Goal: Find specific page/section: Find specific page/section

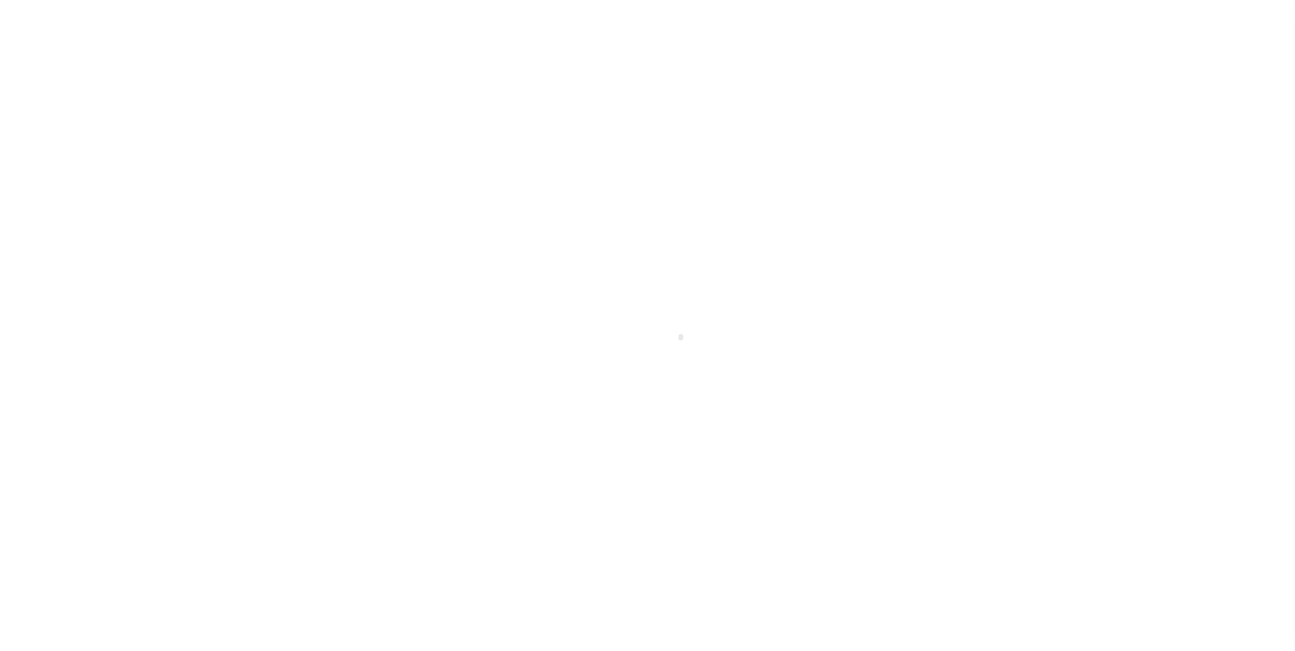
scroll to position [14, 0]
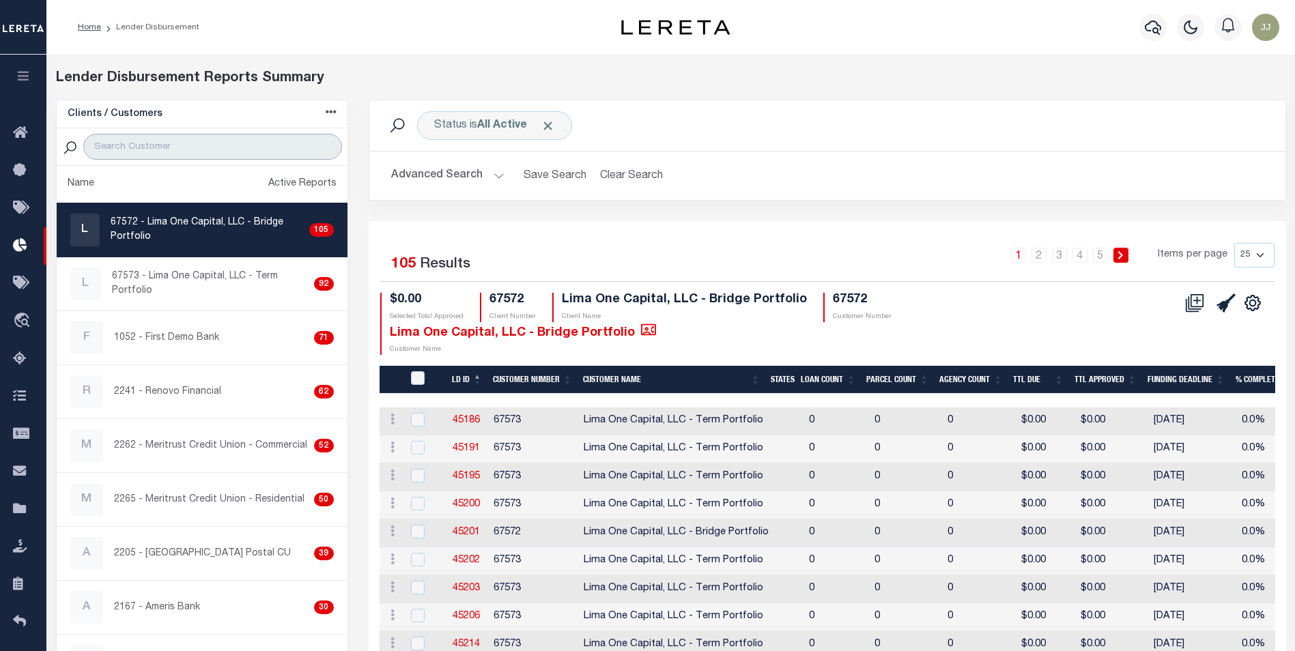
click at [186, 151] on input "search" at bounding box center [212, 147] width 258 height 26
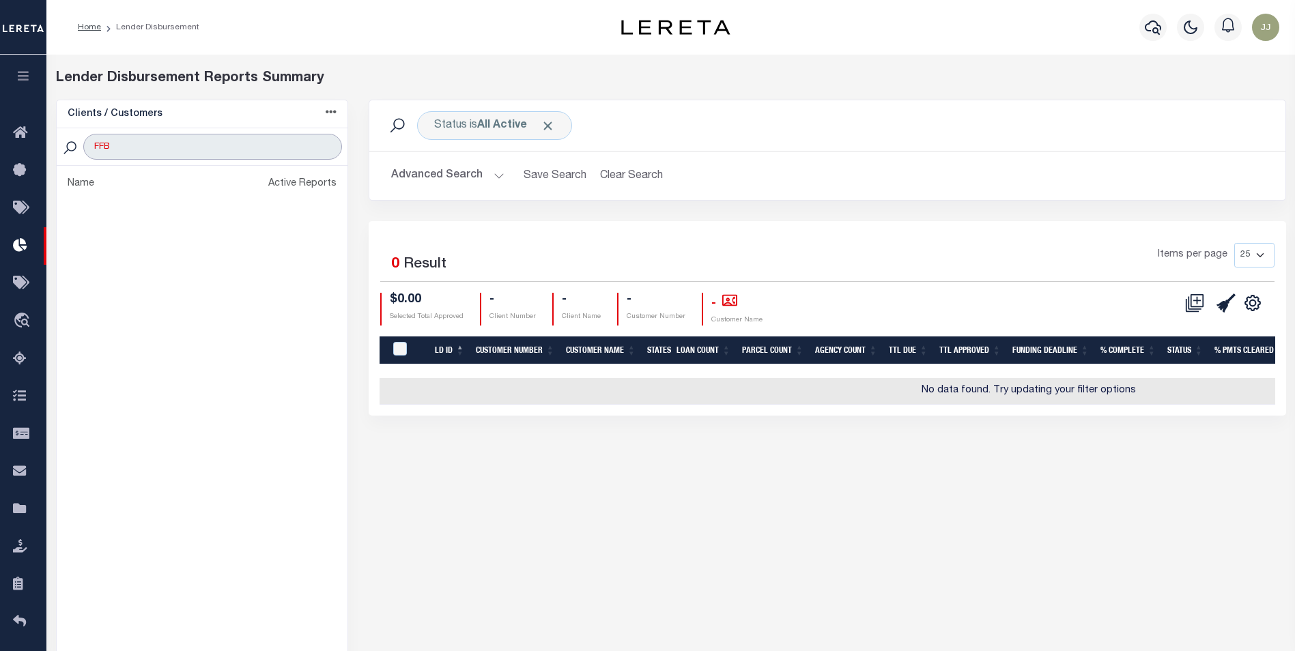
click at [138, 152] on input "FFB" at bounding box center [212, 147] width 258 height 26
click at [140, 152] on input "FFB" at bounding box center [212, 147] width 258 height 26
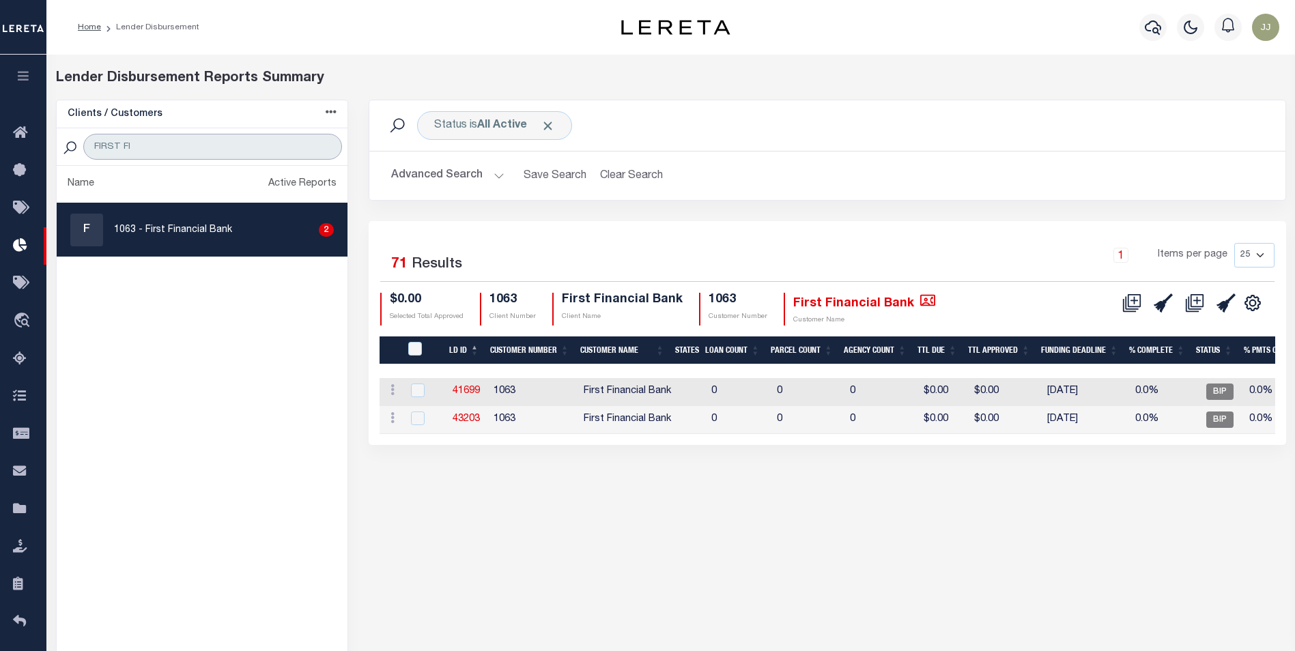
type input "FIRST FI"
click at [210, 218] on div "F 1063 - First Financial Bank 2" at bounding box center [201, 230] width 263 height 33
checkbox input "true"
drag, startPoint x: 459, startPoint y: 120, endPoint x: 470, endPoint y: 137, distance: 20.3
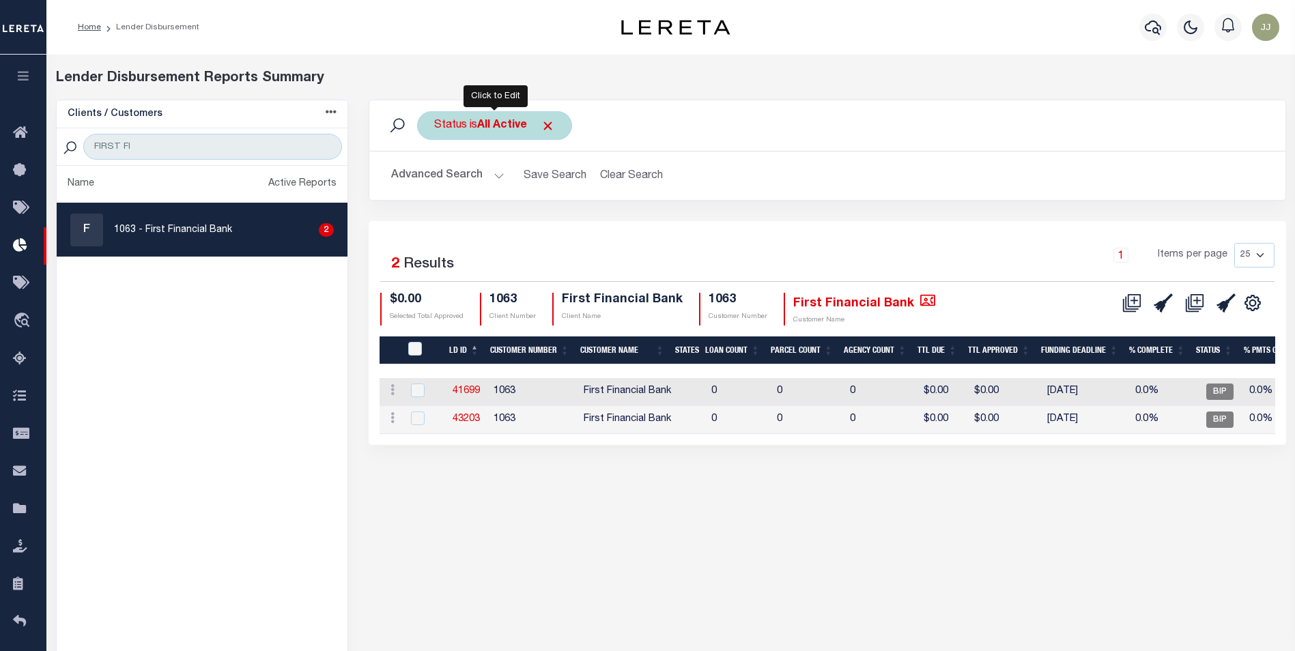
click at [459, 120] on div "Status is All Active" at bounding box center [494, 125] width 155 height 29
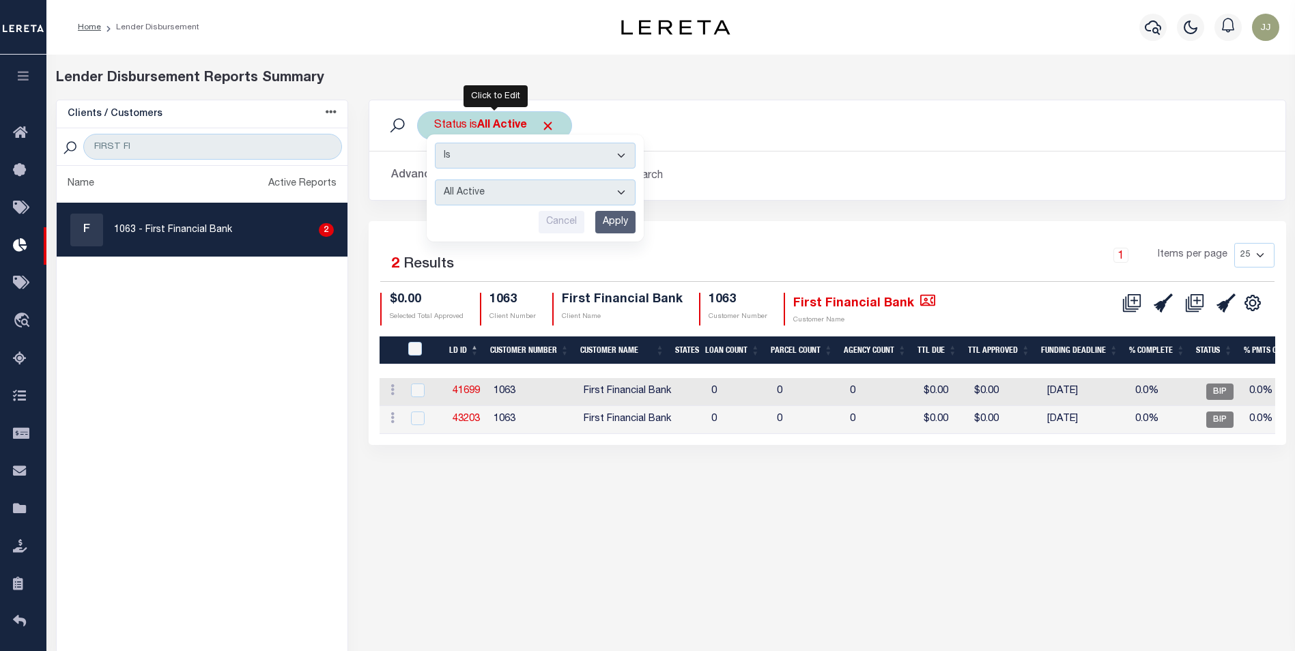
drag, startPoint x: 484, startPoint y: 197, endPoint x: 486, endPoint y: 204, distance: 7.1
click at [484, 197] on select "All Active Approval In Progress Batching In Progress Complete Do Not Pay Escrow…" at bounding box center [535, 193] width 201 height 26
select select "REC"
click at [435, 180] on select "All Active Approval In Progress Batching In Progress Complete Do Not Pay Escrow…" at bounding box center [535, 193] width 201 height 26
click at [616, 225] on input "Apply" at bounding box center [615, 222] width 40 height 23
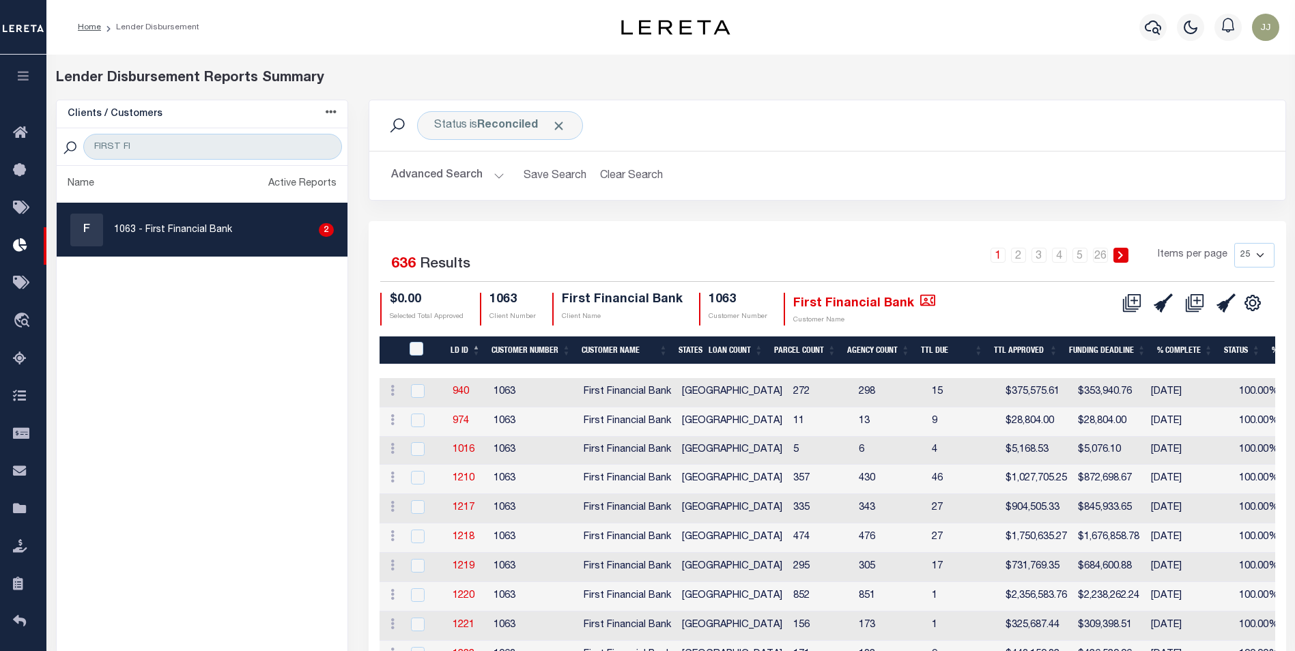
click at [1282, 249] on div "1 2 3 4 5 … 26 Items per page 25 50 100 200" at bounding box center [942, 262] width 686 height 38
click at [1265, 249] on select "25 50 100 200" at bounding box center [1254, 255] width 40 height 25
select select "200"
click at [1234, 243] on select "25 50 100 200" at bounding box center [1254, 255] width 40 height 25
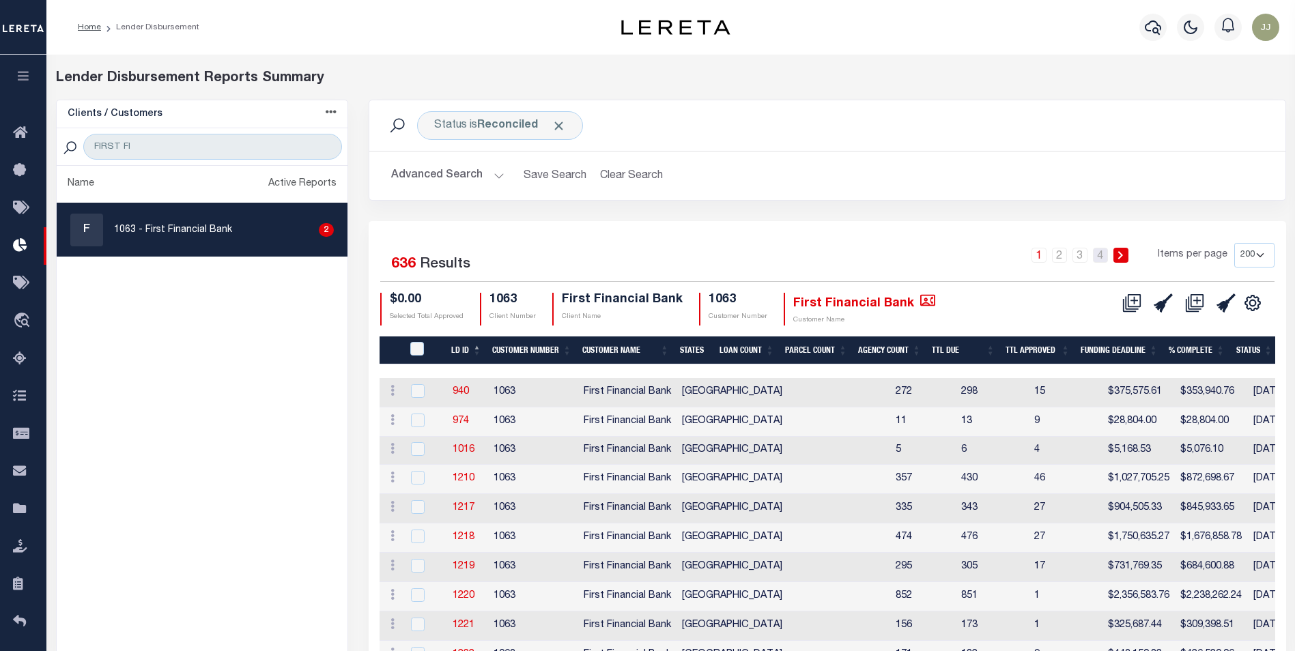
drag, startPoint x: 1106, startPoint y: 256, endPoint x: 1065, endPoint y: 283, distance: 49.8
click at [1106, 256] on link "4" at bounding box center [1100, 255] width 15 height 15
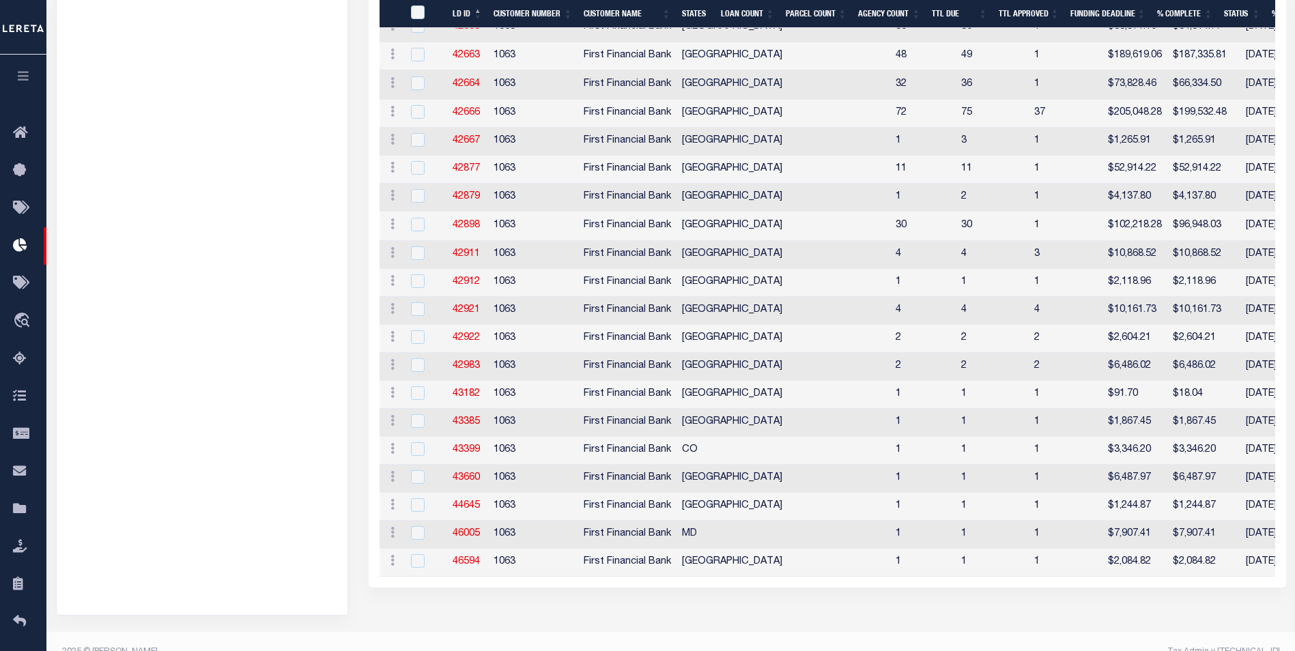
scroll to position [827, 0]
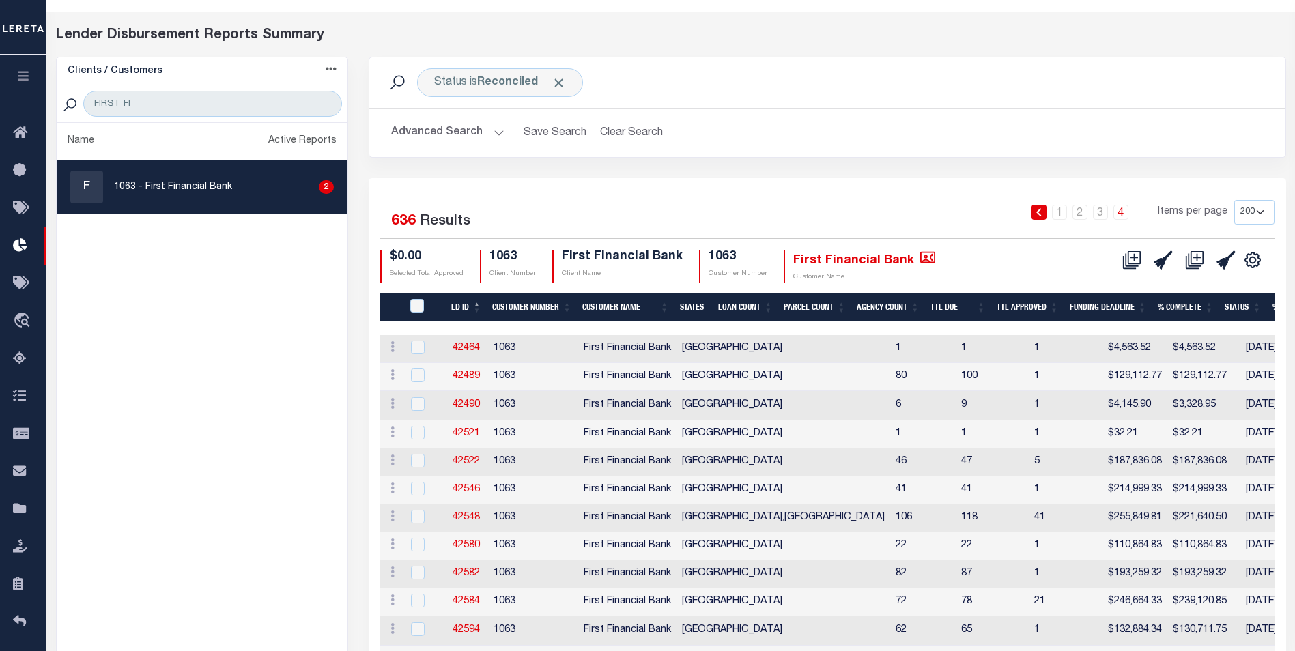
scroll to position [0, 0]
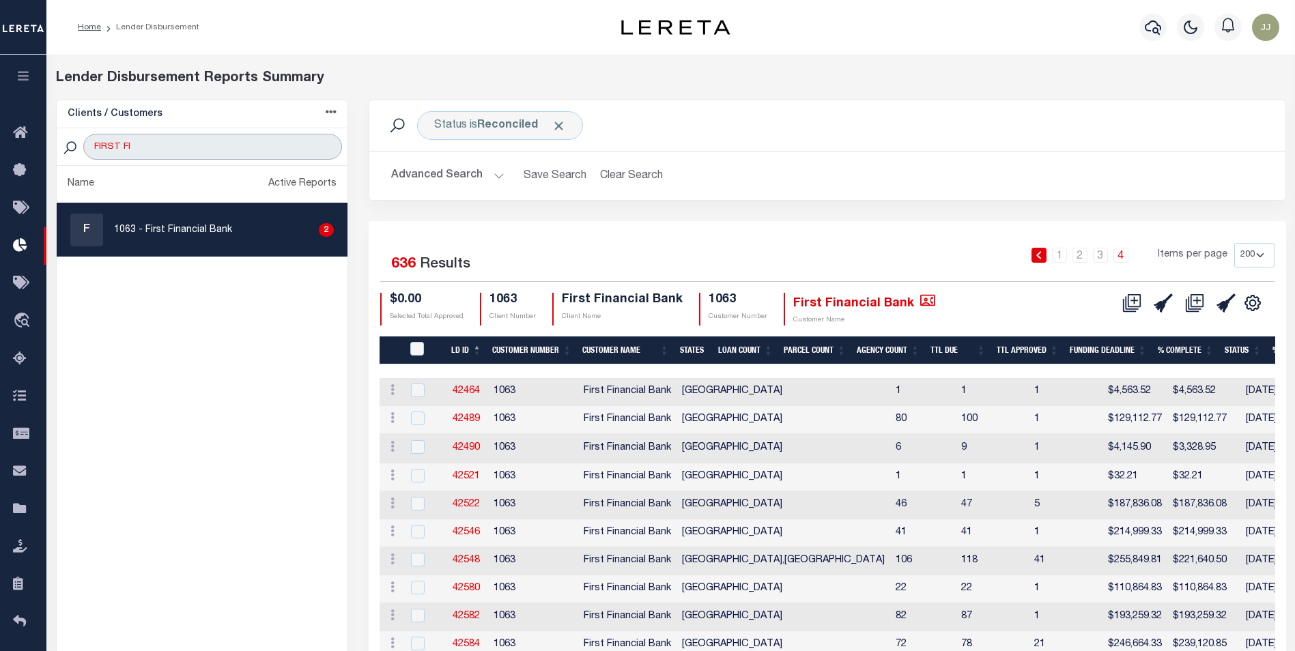
click at [158, 144] on input "FIRST FI" at bounding box center [212, 147] width 258 height 26
type input "FIRST G"
select select "200"
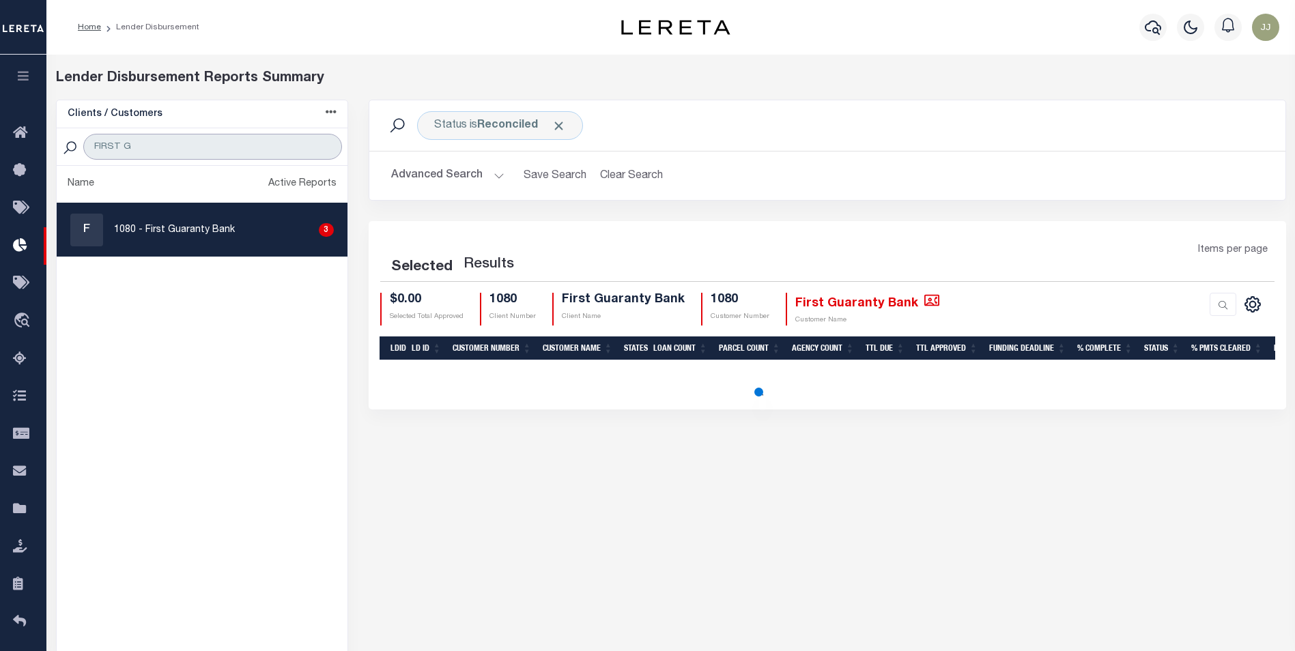
type input "FIRST G"
click at [220, 239] on div "F 1080 - First Guaranty Bank 3" at bounding box center [201, 230] width 263 height 33
checkbox input "true"
select select "200"
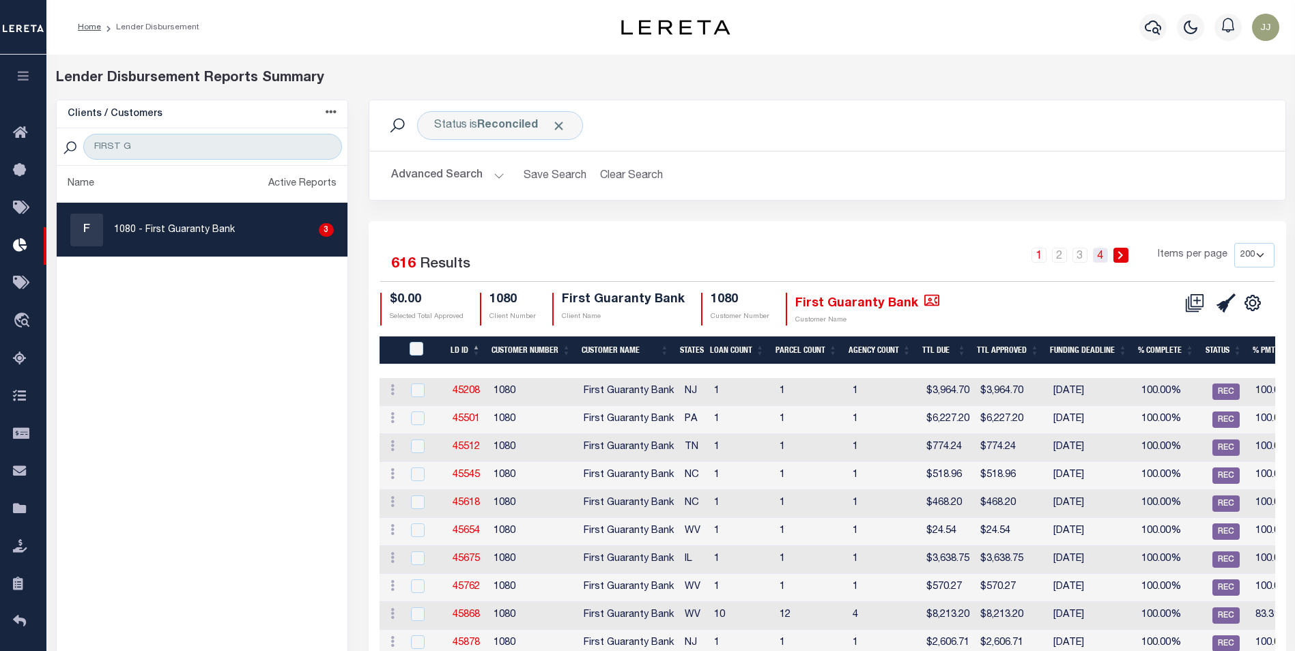
click at [1103, 248] on div "1 2 3 4 Items per page 25 50 100 200" at bounding box center [941, 260] width 665 height 35
click at [1102, 255] on link "4" at bounding box center [1100, 255] width 15 height 15
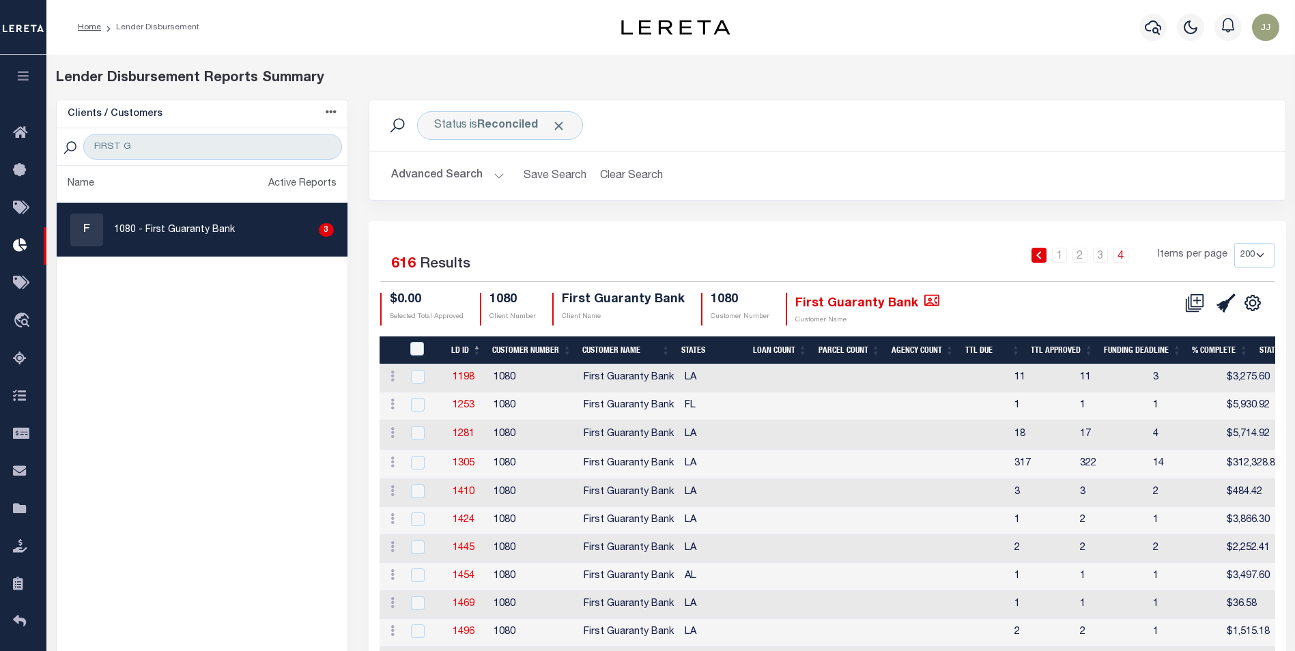
click at [1127, 256] on link "4" at bounding box center [1120, 255] width 15 height 15
click at [1122, 257] on link "4" at bounding box center [1120, 255] width 15 height 15
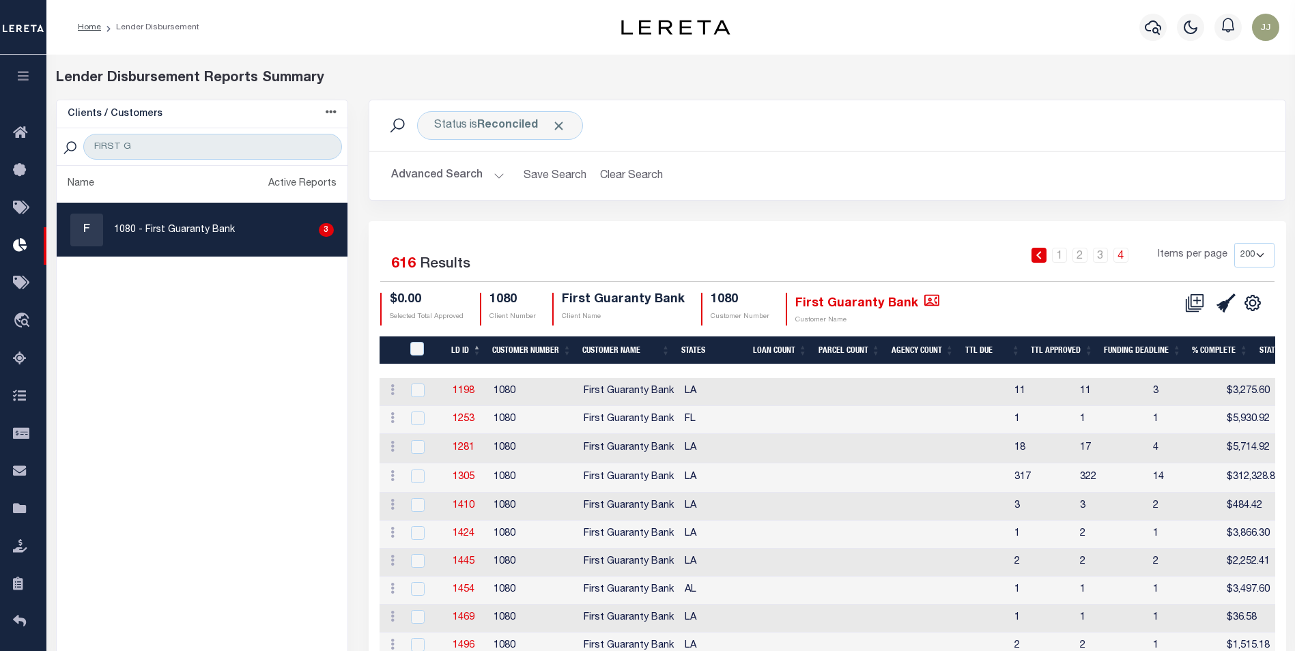
click at [1120, 255] on link "4" at bounding box center [1120, 255] width 15 height 15
click at [1108, 255] on link "3" at bounding box center [1100, 255] width 15 height 15
click at [1119, 258] on link "4" at bounding box center [1120, 255] width 15 height 15
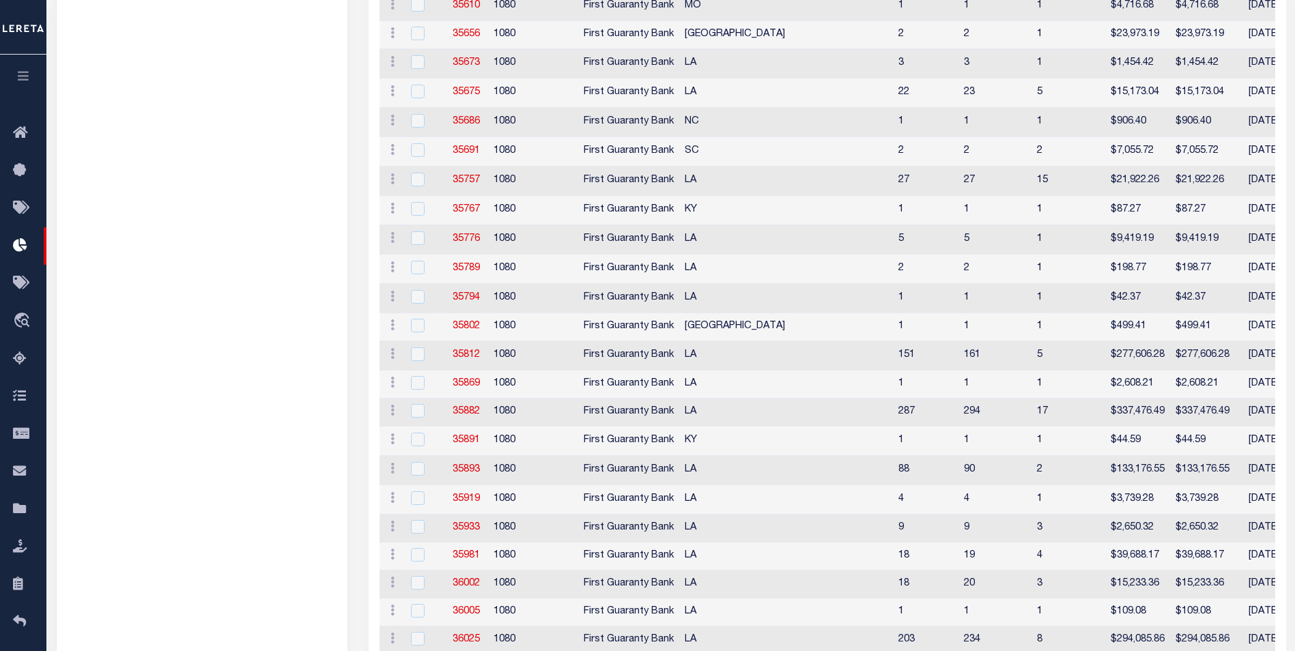
scroll to position [74, 0]
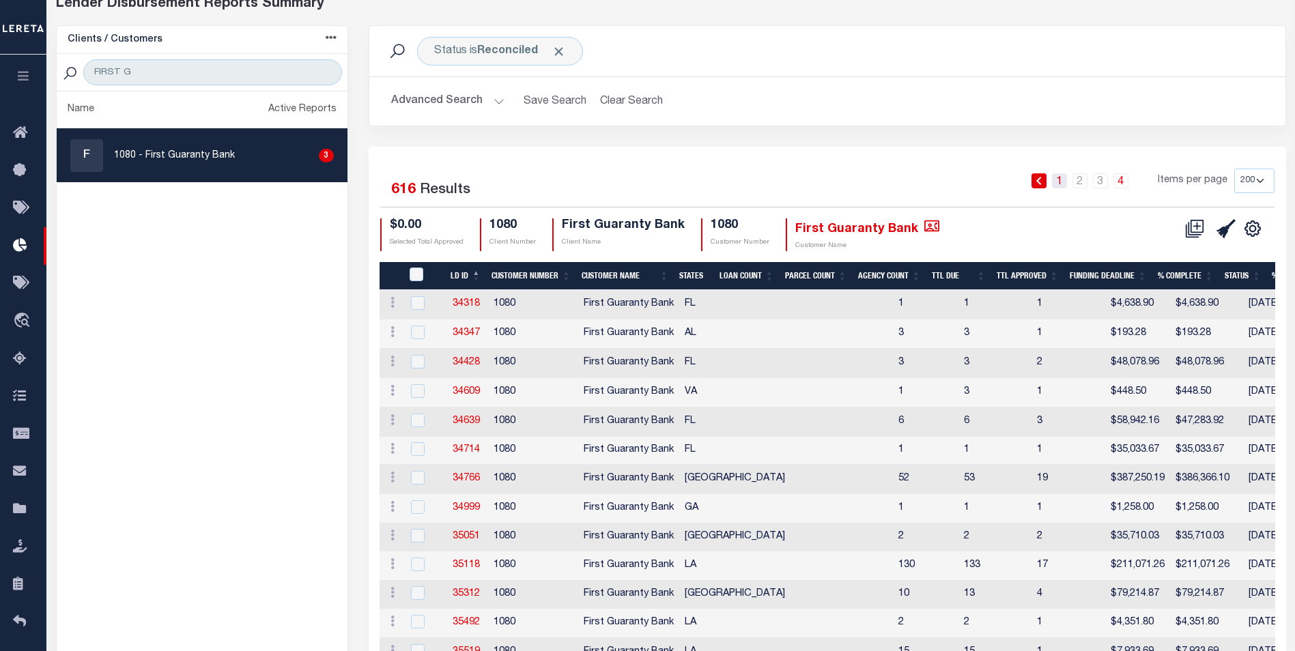
click at [1064, 184] on link "1" at bounding box center [1059, 180] width 15 height 15
click at [134, 77] on input "FIRST G" at bounding box center [212, 72] width 258 height 26
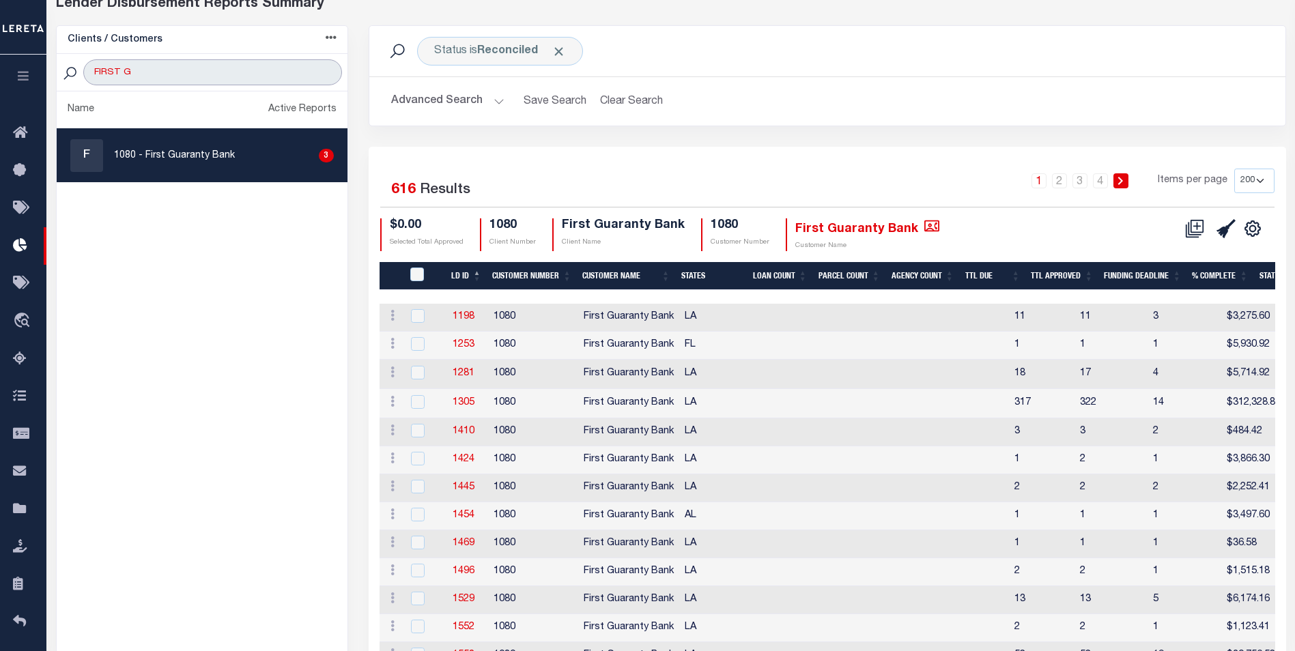
click at [134, 77] on input "FIRST G" at bounding box center [212, 72] width 258 height 26
click at [140, 76] on input "FIRST G" at bounding box center [212, 72] width 258 height 26
type input "[US_STATE]"
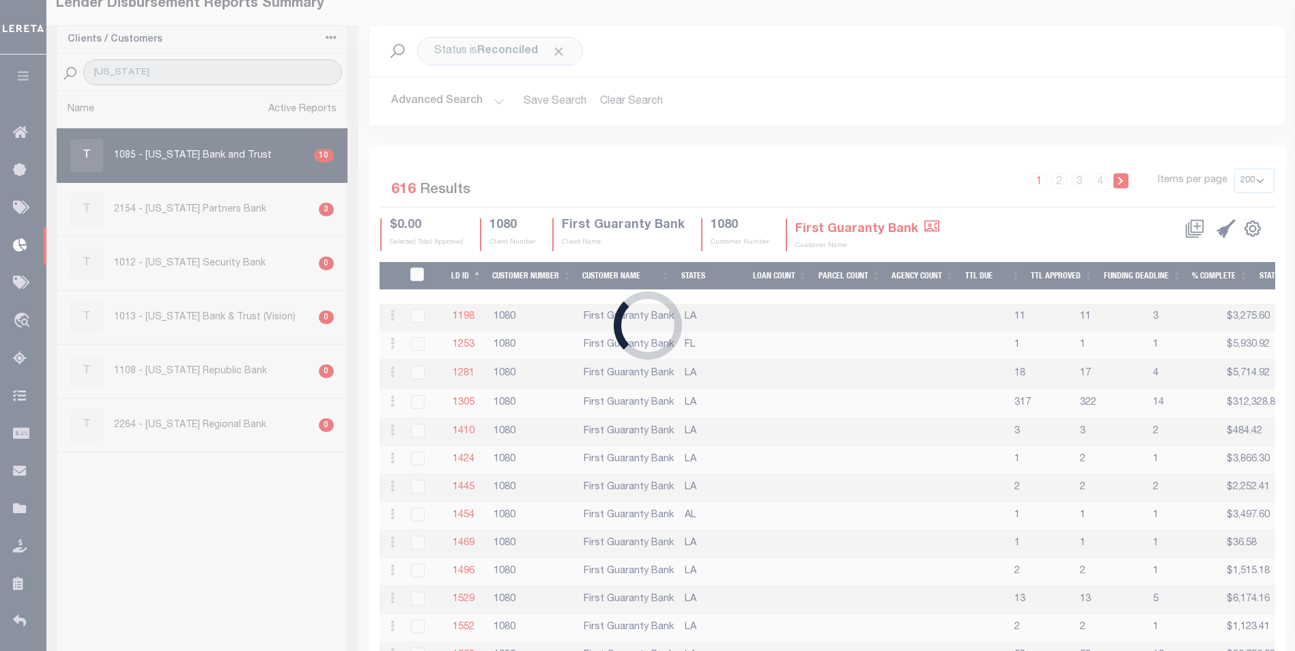
select select "200"
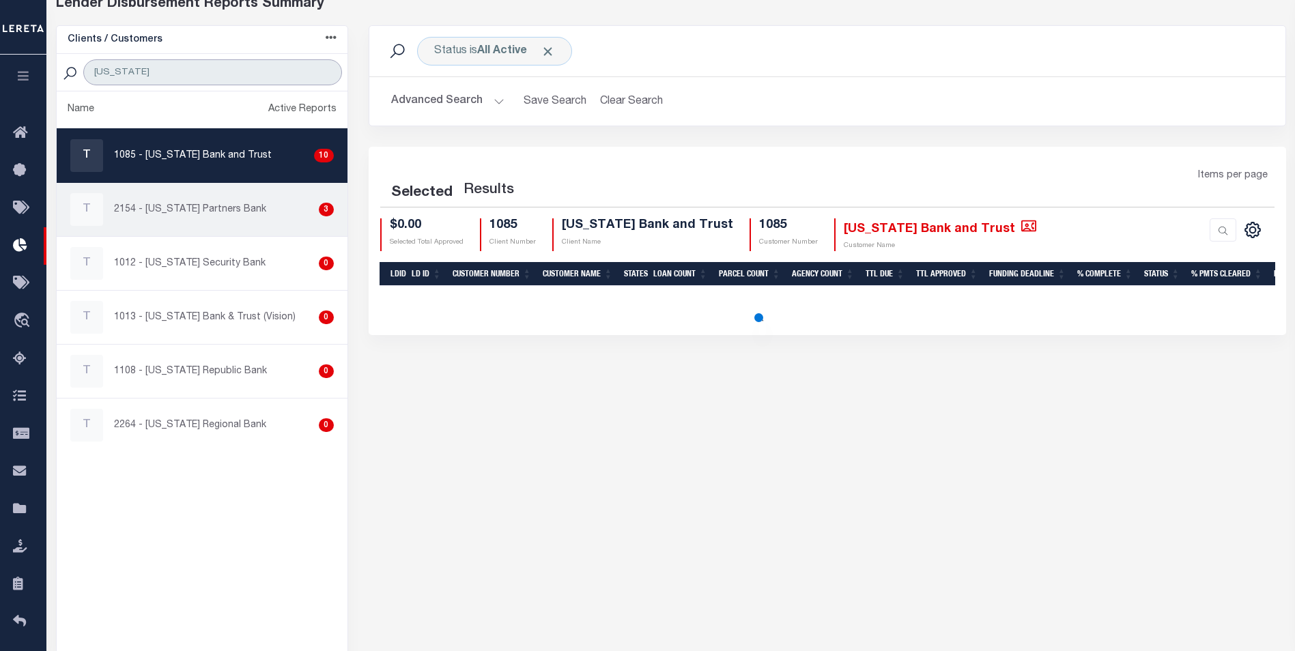
select select "200"
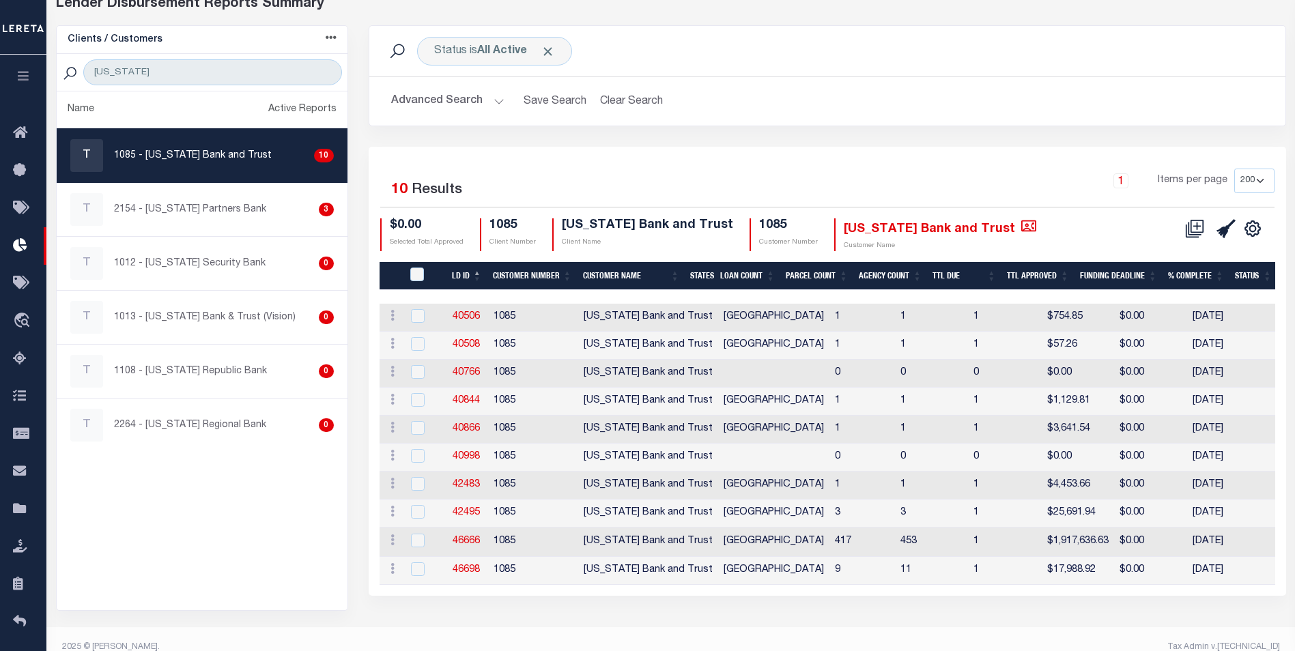
click at [197, 171] on div "T 1085 - [US_STATE] Bank and Trust 10" at bounding box center [201, 155] width 263 height 33
checkbox input "true"
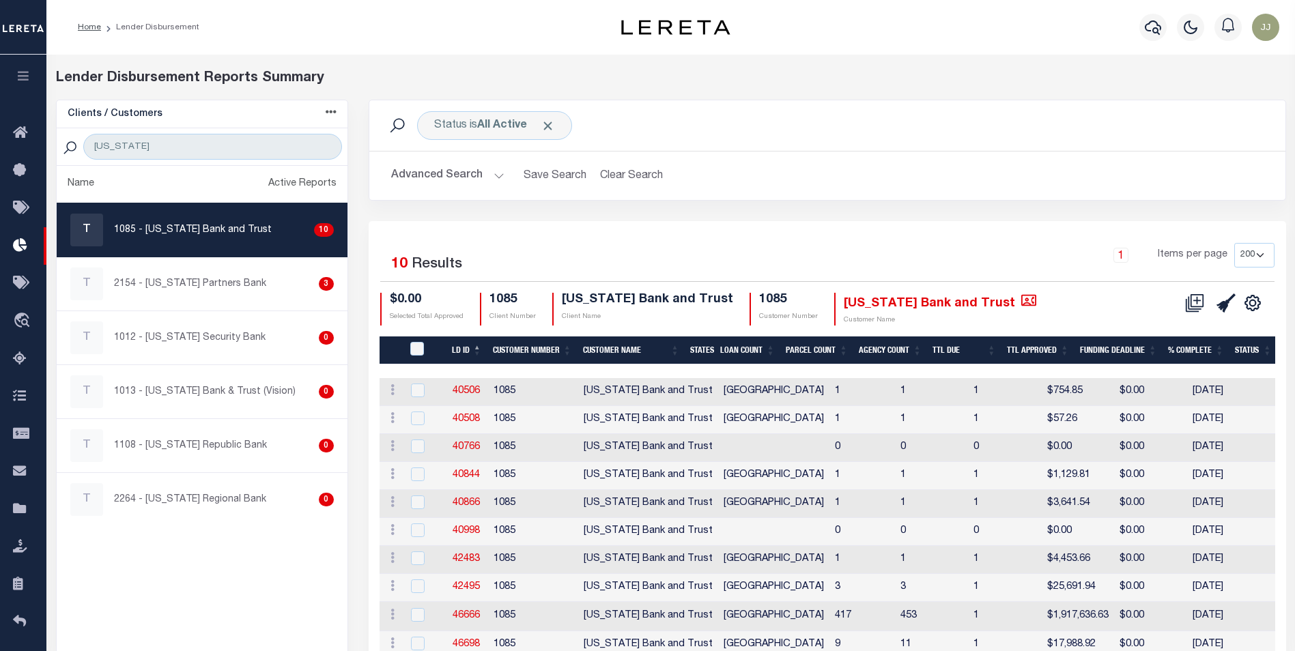
click at [470, 57] on div "Lender Disbursement Reports Summary Clients / Customers Customers asc Customers…" at bounding box center [670, 399] width 1248 height 688
click at [500, 134] on div "Status is All Active" at bounding box center [494, 125] width 155 height 29
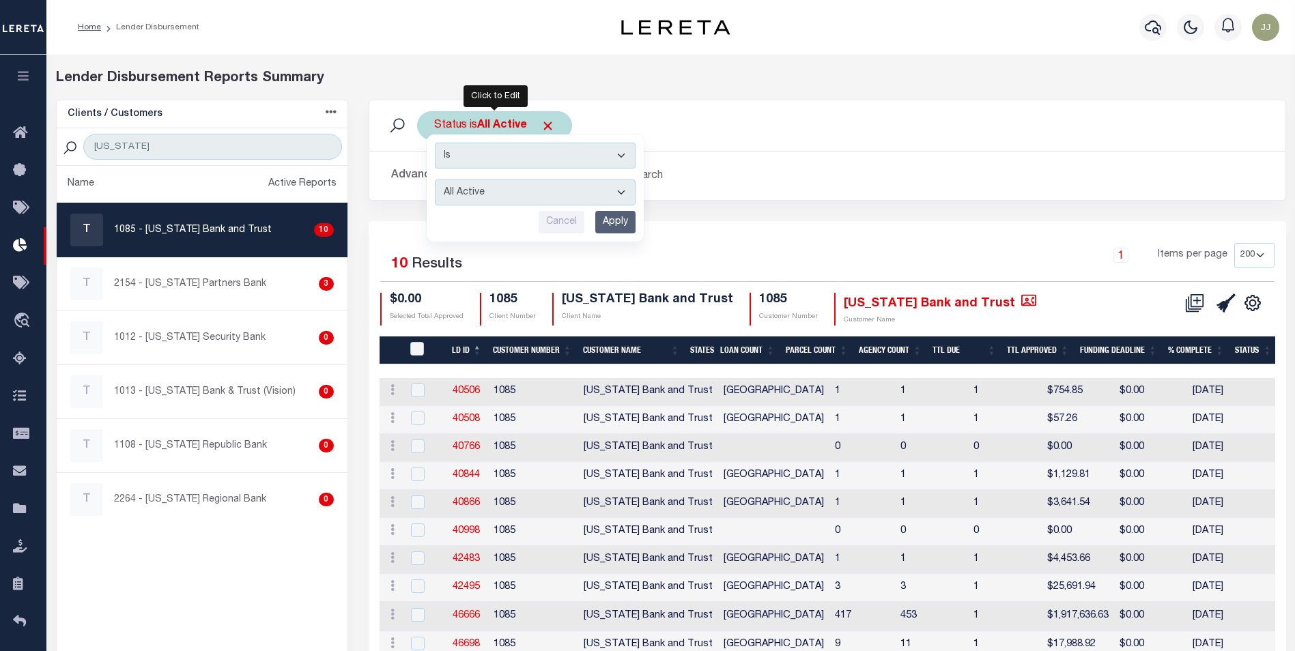
drag, startPoint x: 522, startPoint y: 200, endPoint x: 519, endPoint y: 207, distance: 7.4
click at [522, 200] on select "All Active Approval In Progress Batching In Progress Complete Do Not Pay Escrow…" at bounding box center [535, 193] width 201 height 26
select select "REC"
click at [435, 180] on select "All Active Approval In Progress Batching In Progress Complete Do Not Pay Escrow…" at bounding box center [535, 193] width 201 height 26
click at [616, 225] on input "Apply" at bounding box center [615, 222] width 40 height 23
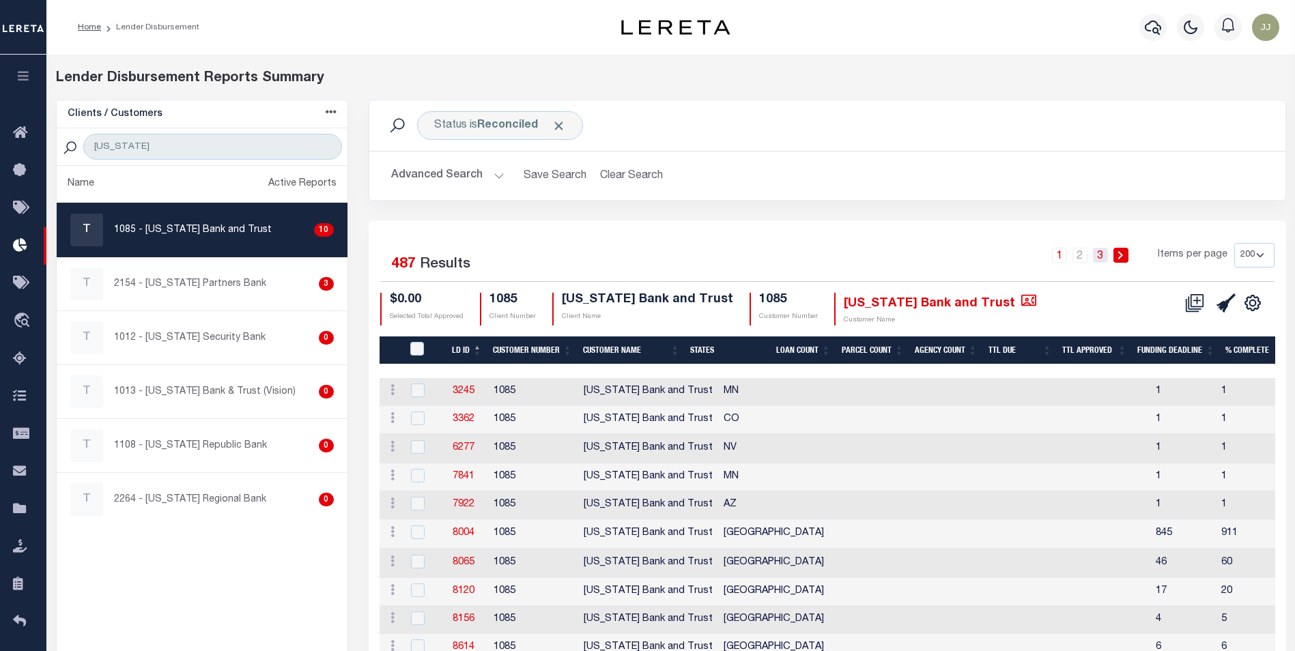
click at [1104, 254] on link "3" at bounding box center [1100, 255] width 15 height 15
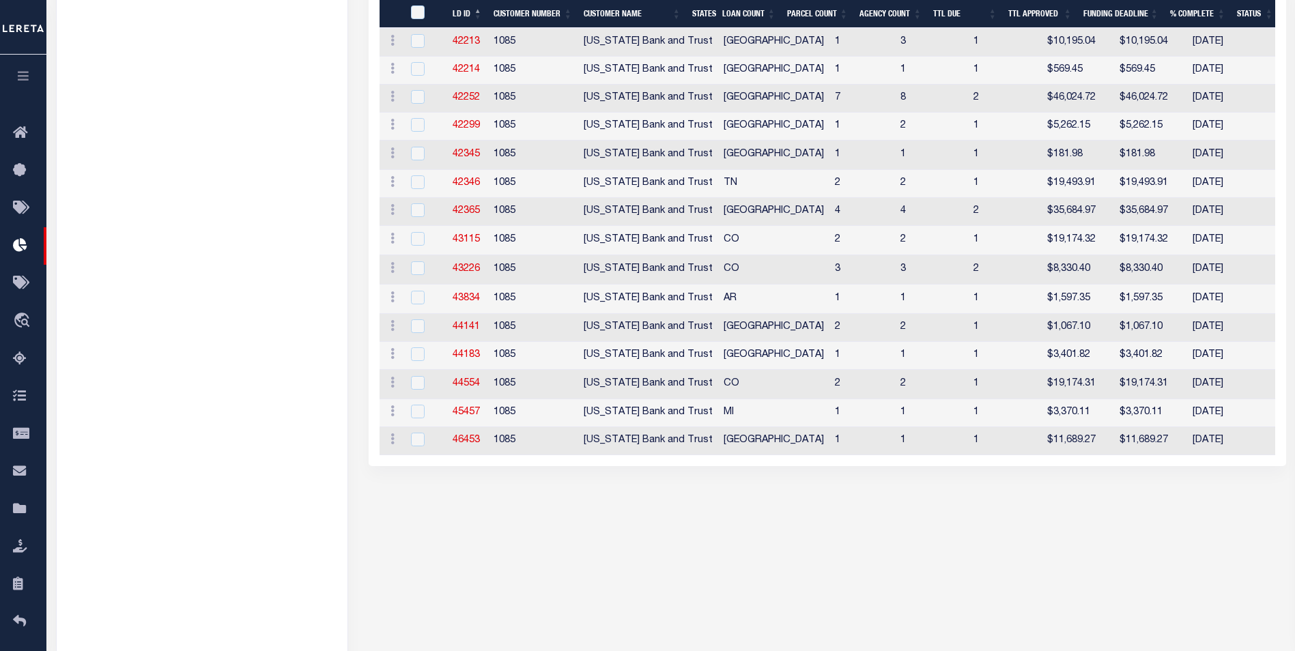
scroll to position [2426, 0]
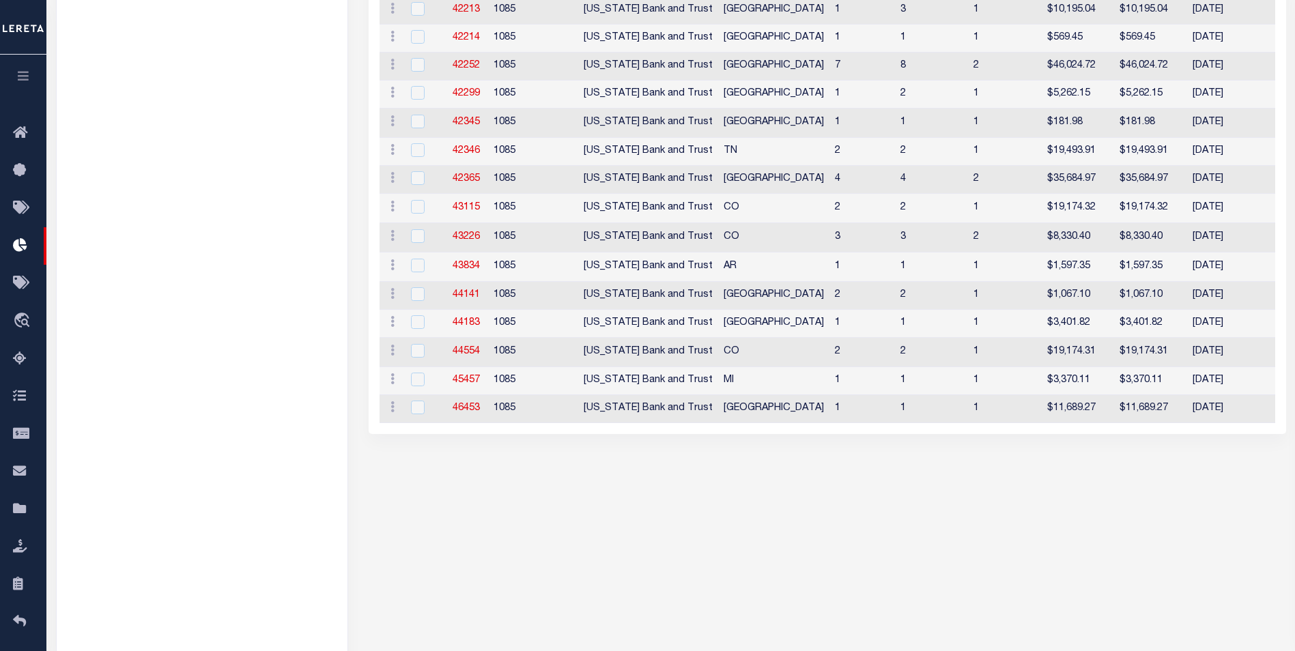
scroll to position [0, 0]
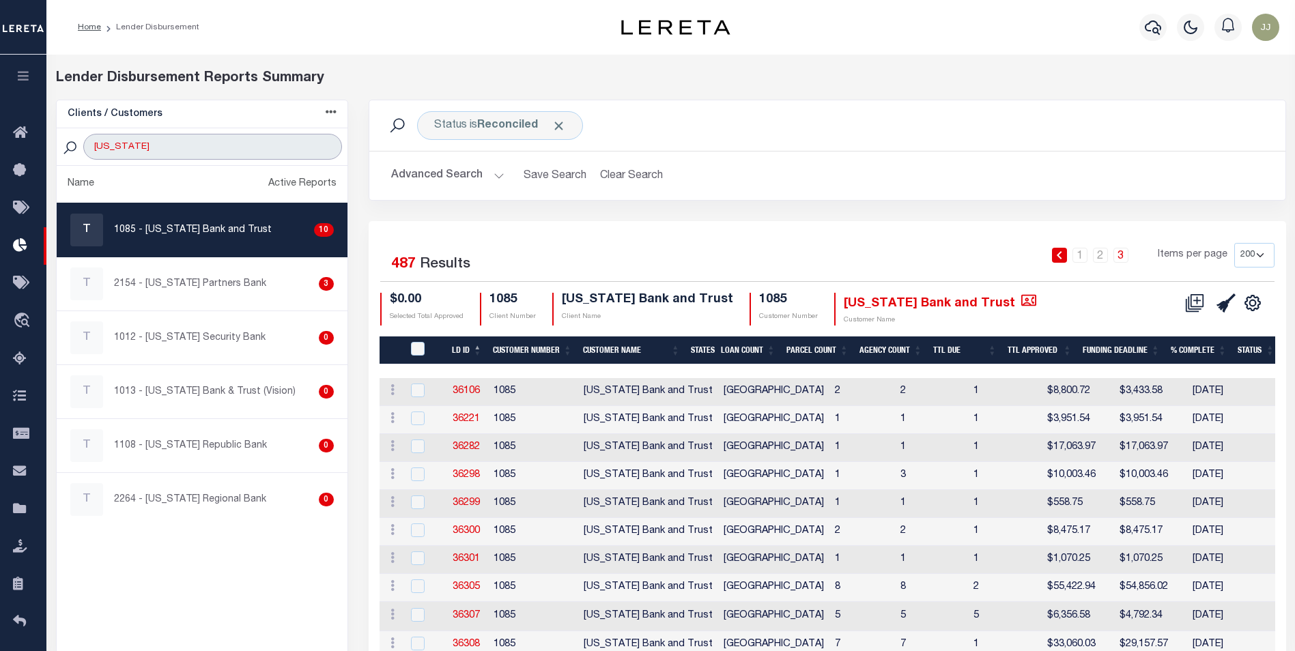
click at [171, 156] on input "[US_STATE]" at bounding box center [212, 147] width 258 height 26
click at [176, 154] on input "[US_STATE]" at bounding box center [212, 147] width 258 height 26
click at [176, 153] on input "[US_STATE]" at bounding box center [212, 147] width 258 height 26
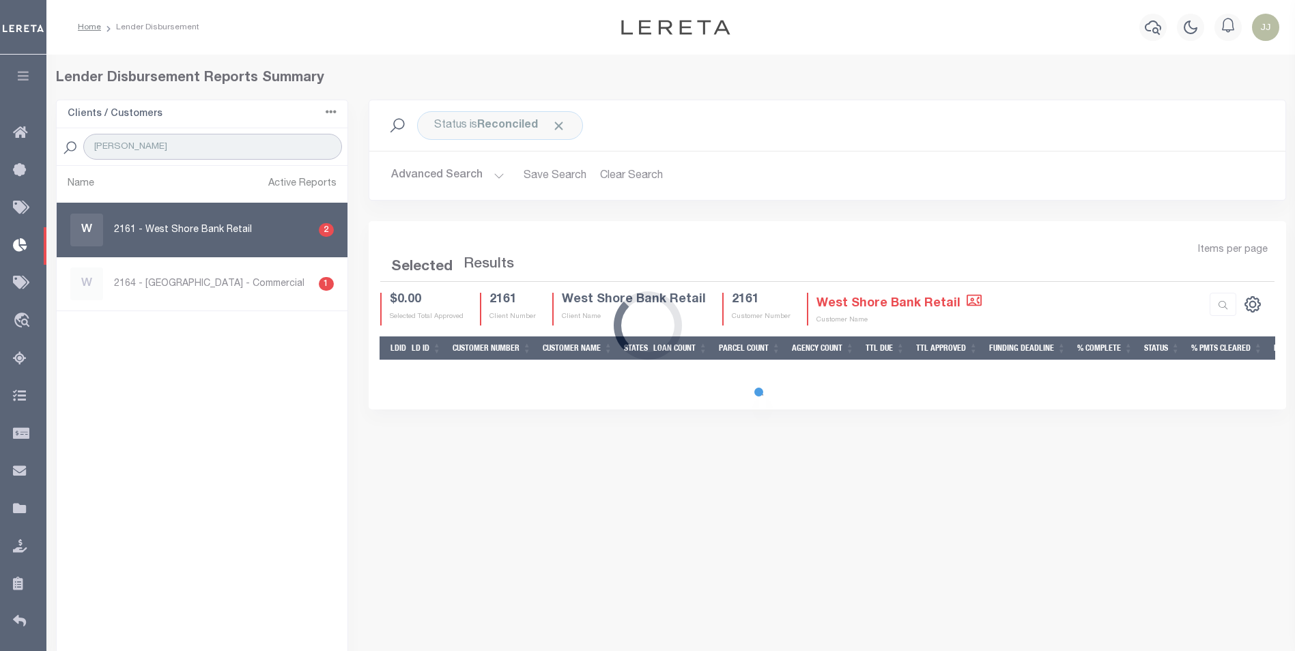
type input "WEST SHORE"
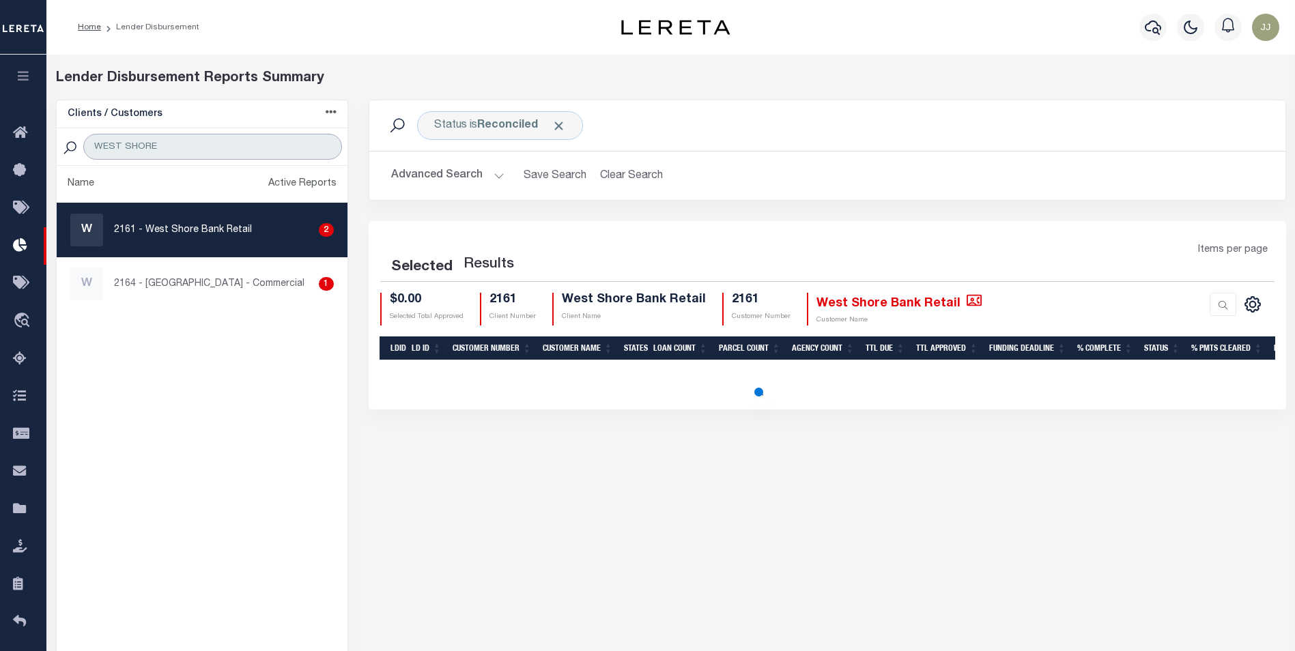
select select "200"
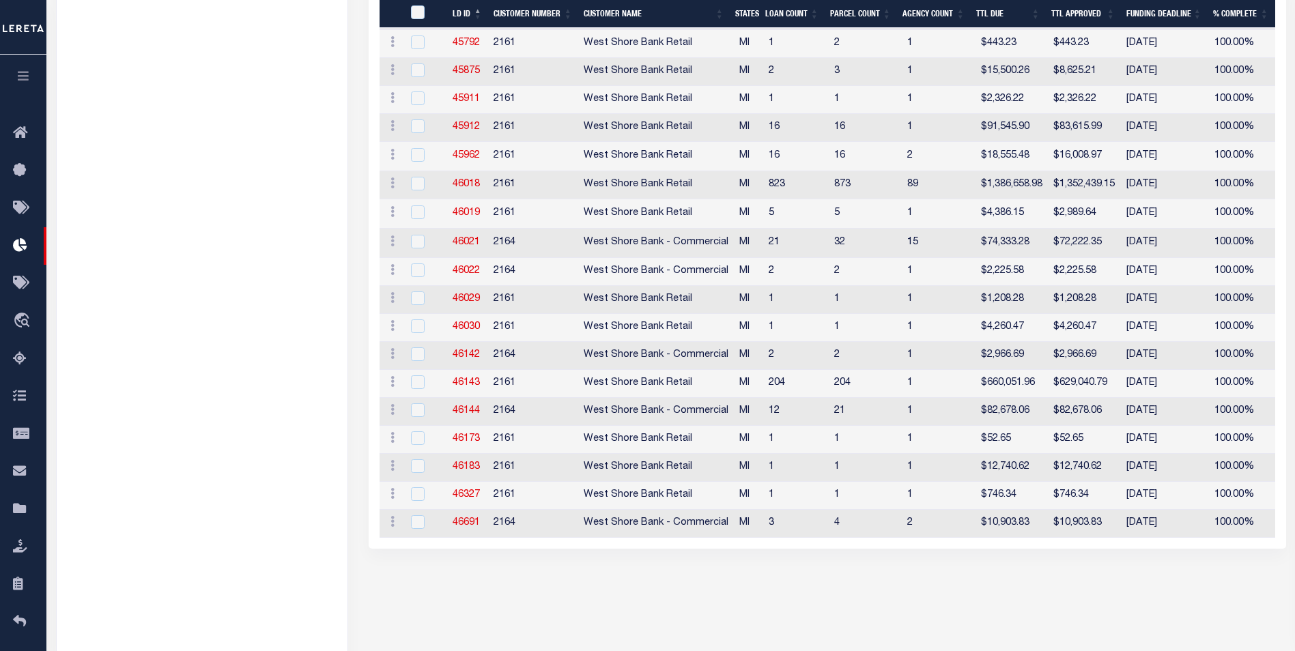
scroll to position [2990, 0]
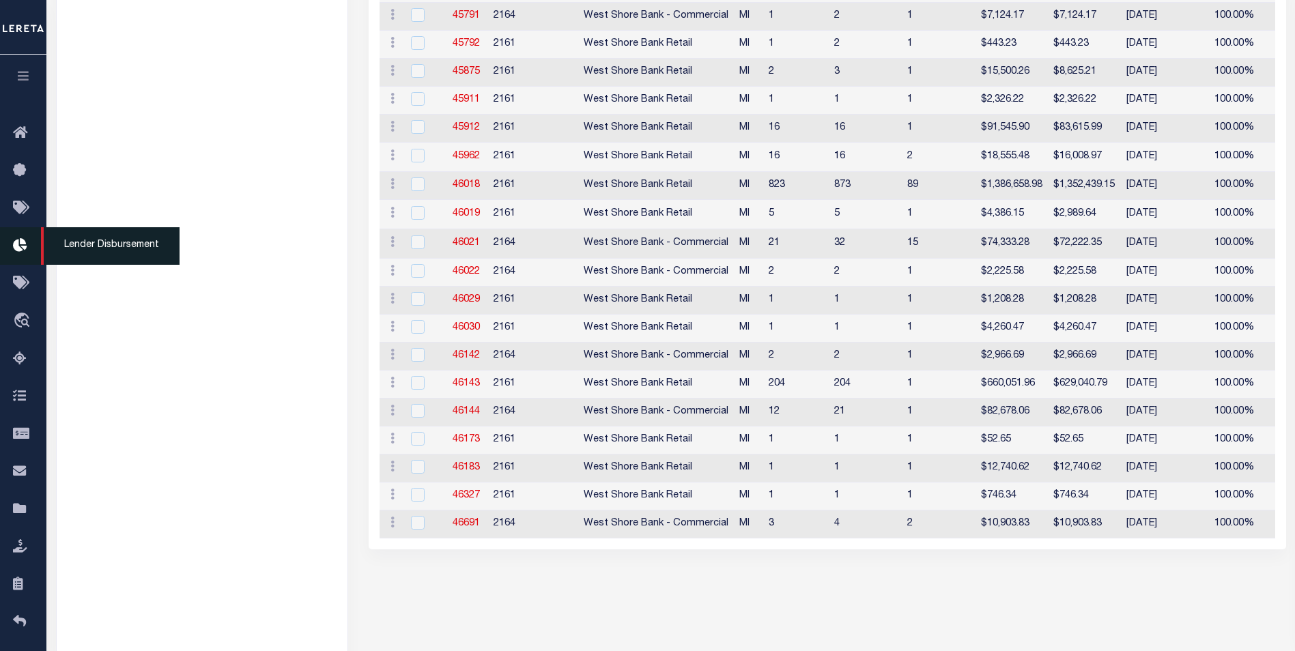
scroll to position [0, 0]
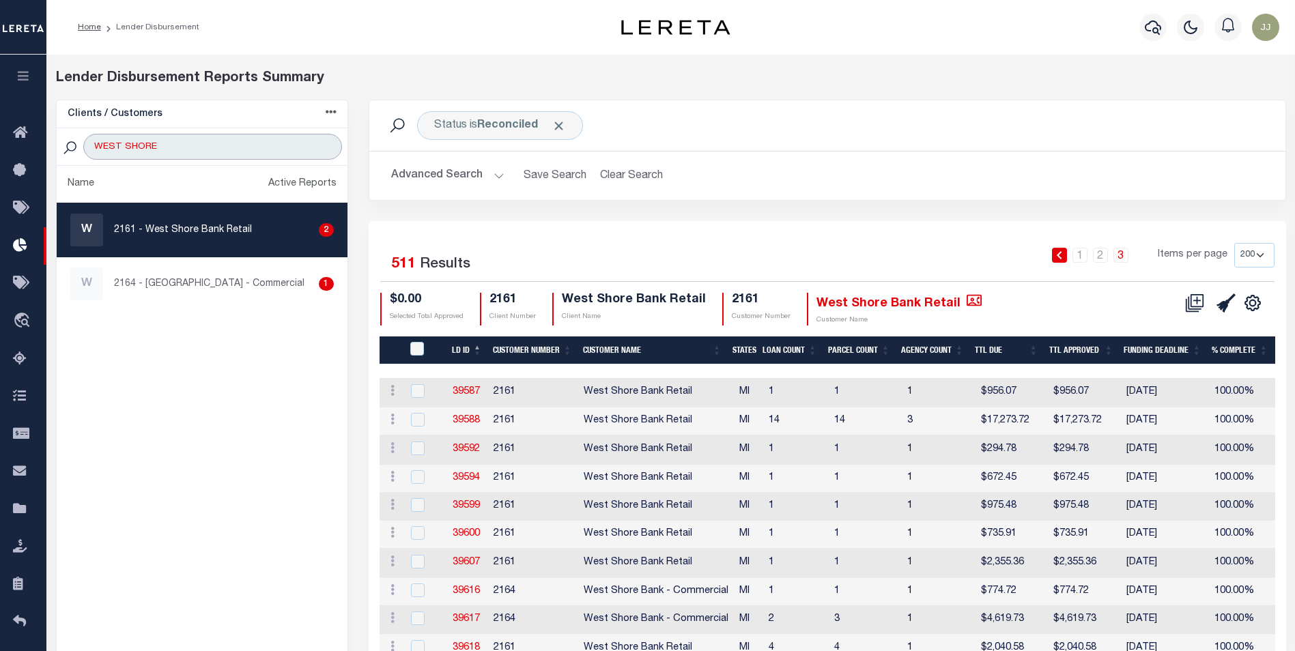
click at [178, 146] on input "WEST SHORE" at bounding box center [212, 147] width 258 height 26
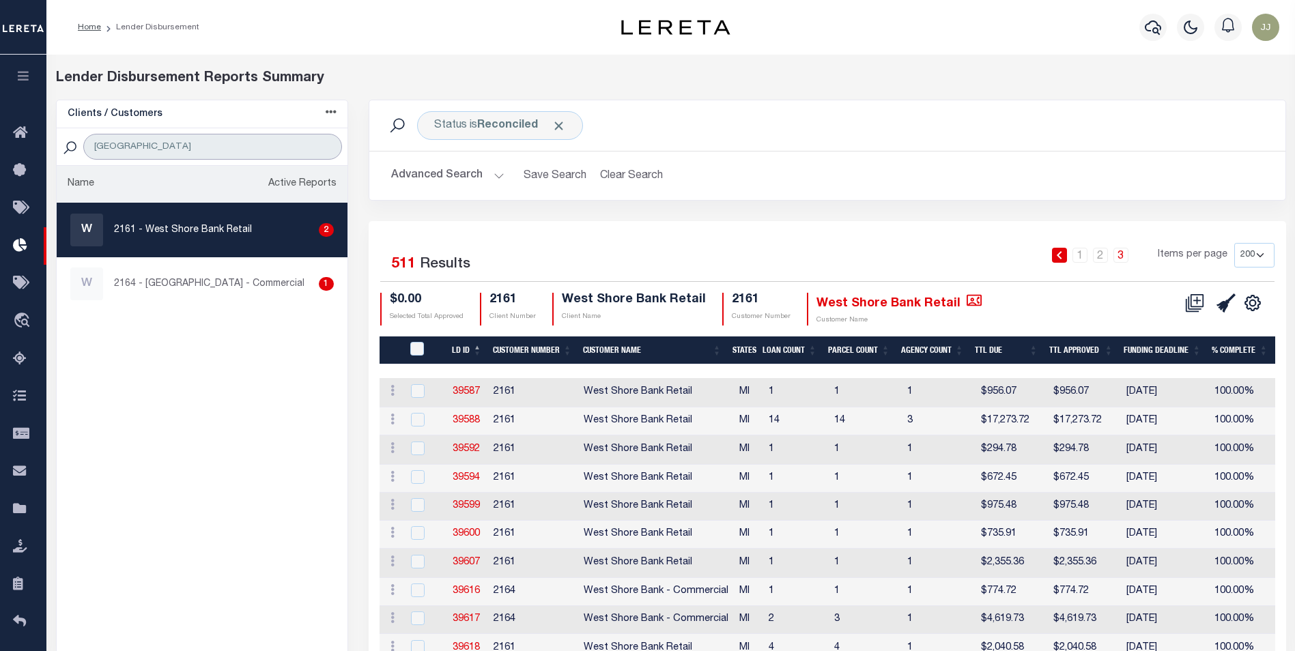
type input "[GEOGRAPHIC_DATA]"
select select "200"
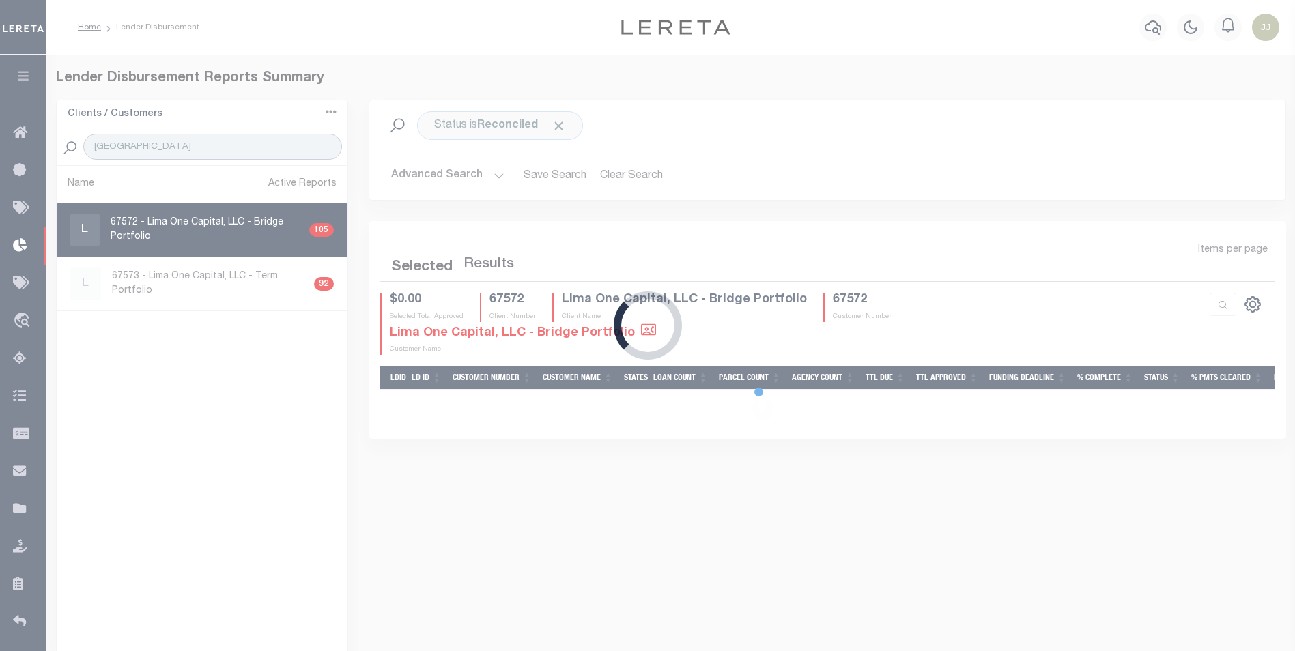
select select "200"
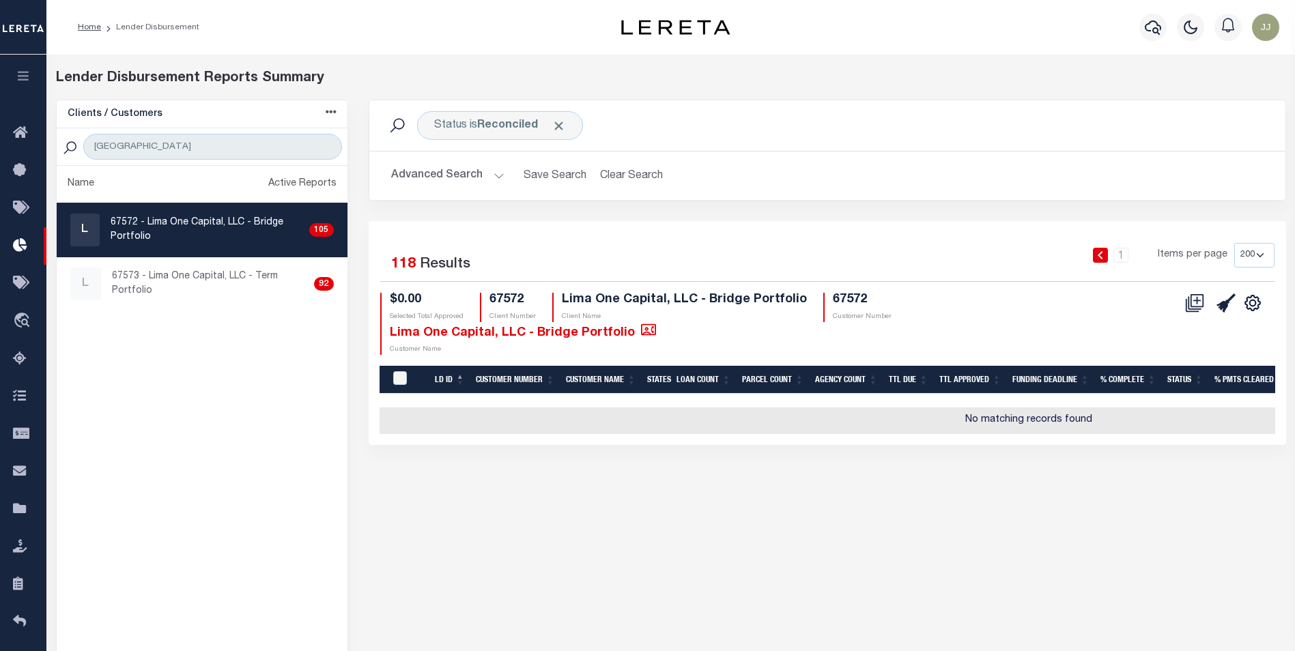
click at [212, 231] on p "67572 - Lima One Capital, LLC - Bridge Portfolio" at bounding box center [208, 230] width 194 height 29
checkbox input "true"
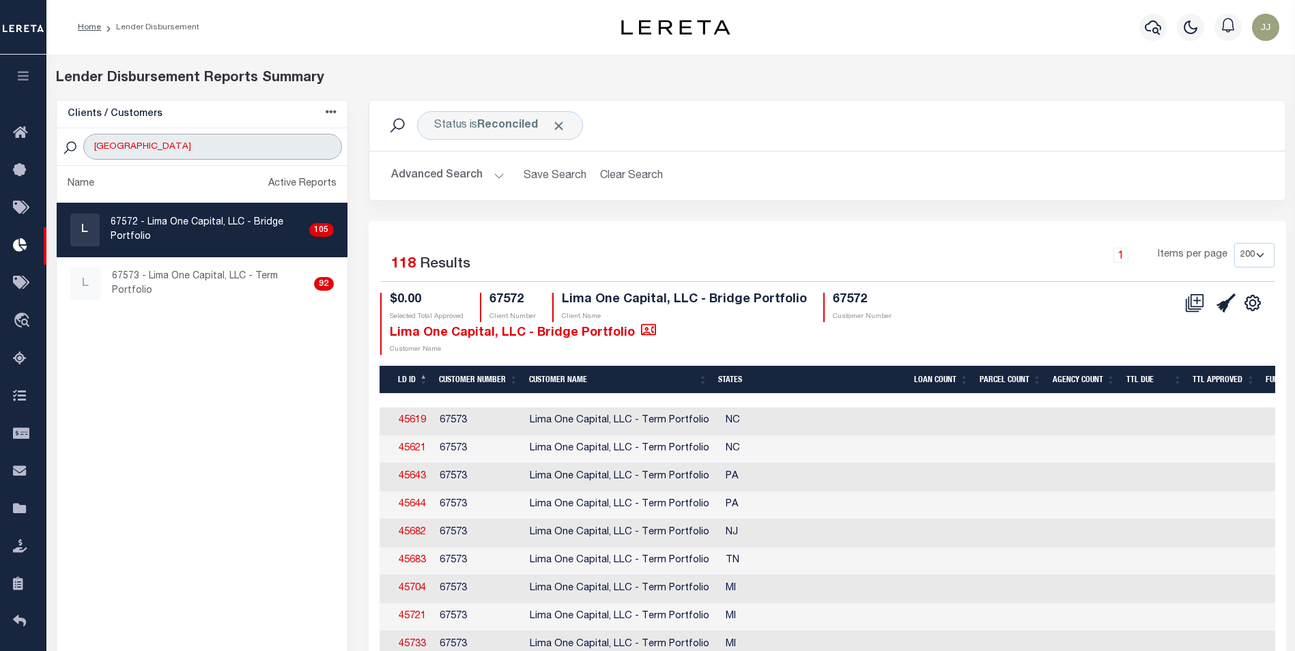
click at [165, 154] on input "[GEOGRAPHIC_DATA]" at bounding box center [212, 147] width 258 height 26
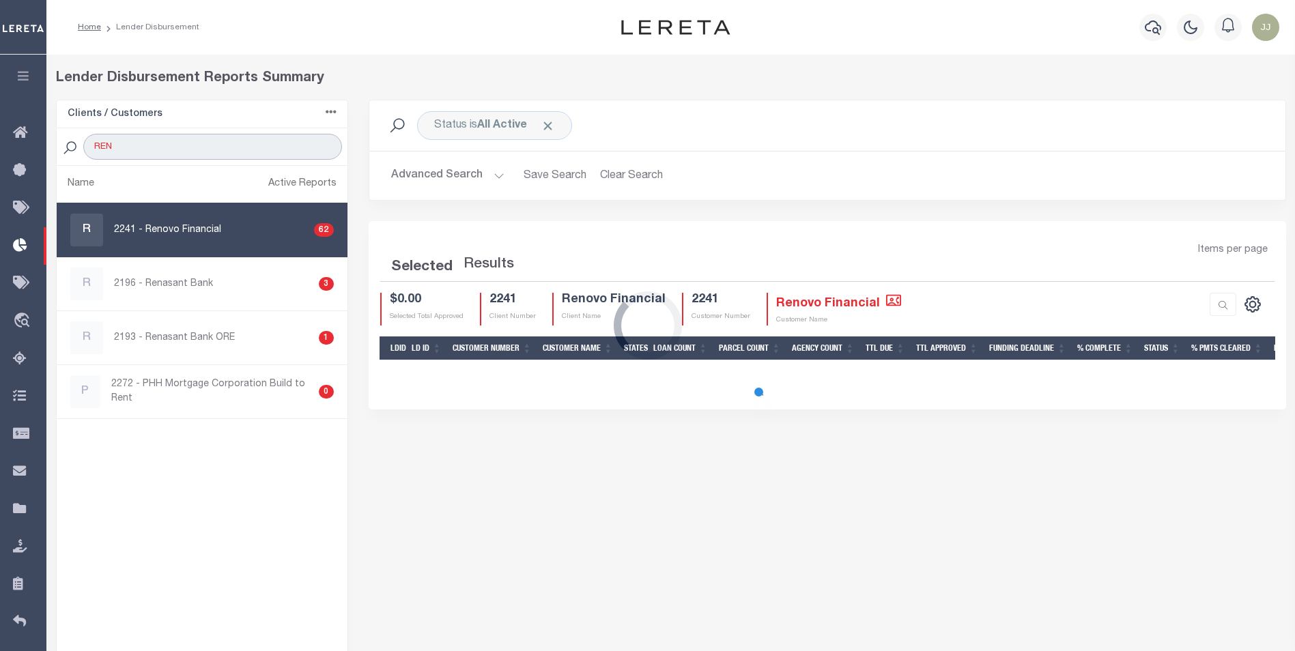
type input "RENOVO"
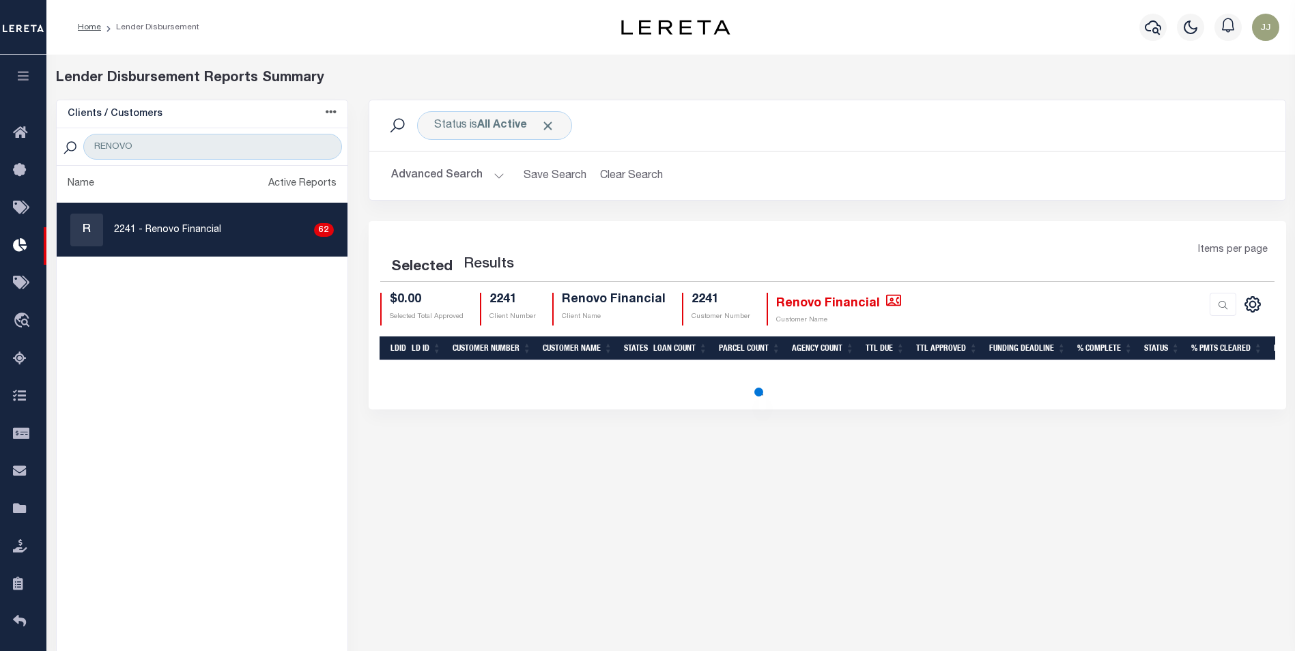
select select "200"
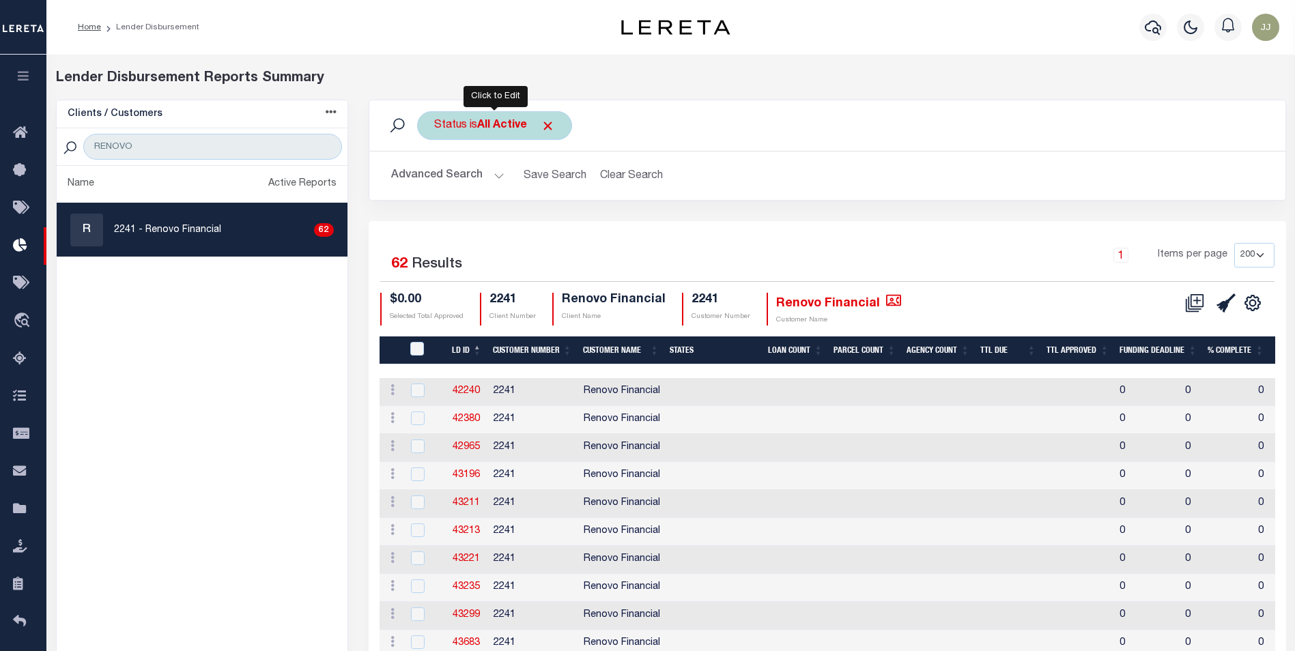
click at [479, 132] on div "Status is All Active" at bounding box center [494, 125] width 155 height 29
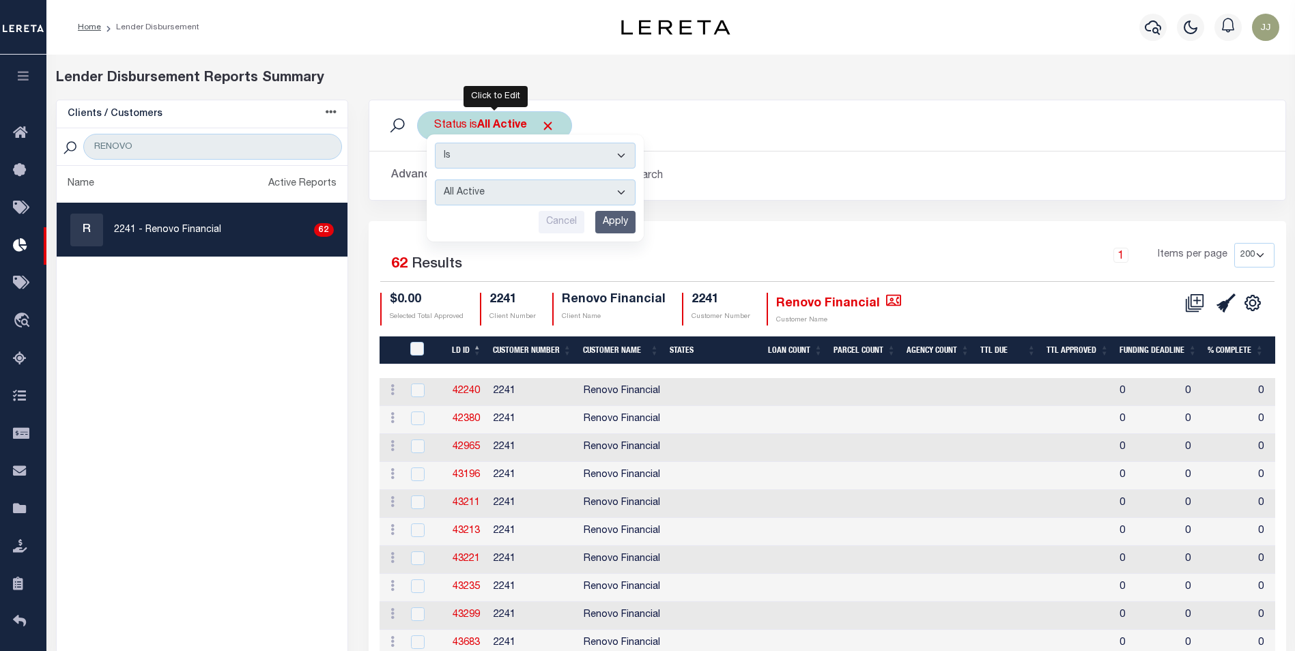
drag, startPoint x: 496, startPoint y: 190, endPoint x: 487, endPoint y: 203, distance: 15.7
click at [496, 190] on select "All Active Approval In Progress Batching In Progress Complete Do Not Pay Escrow…" at bounding box center [535, 193] width 201 height 26
select select "REC"
click at [435, 180] on select "All Active Approval In Progress Batching In Progress Complete Do Not Pay Escrow…" at bounding box center [535, 193] width 201 height 26
click at [613, 218] on input "Apply" at bounding box center [615, 222] width 40 height 23
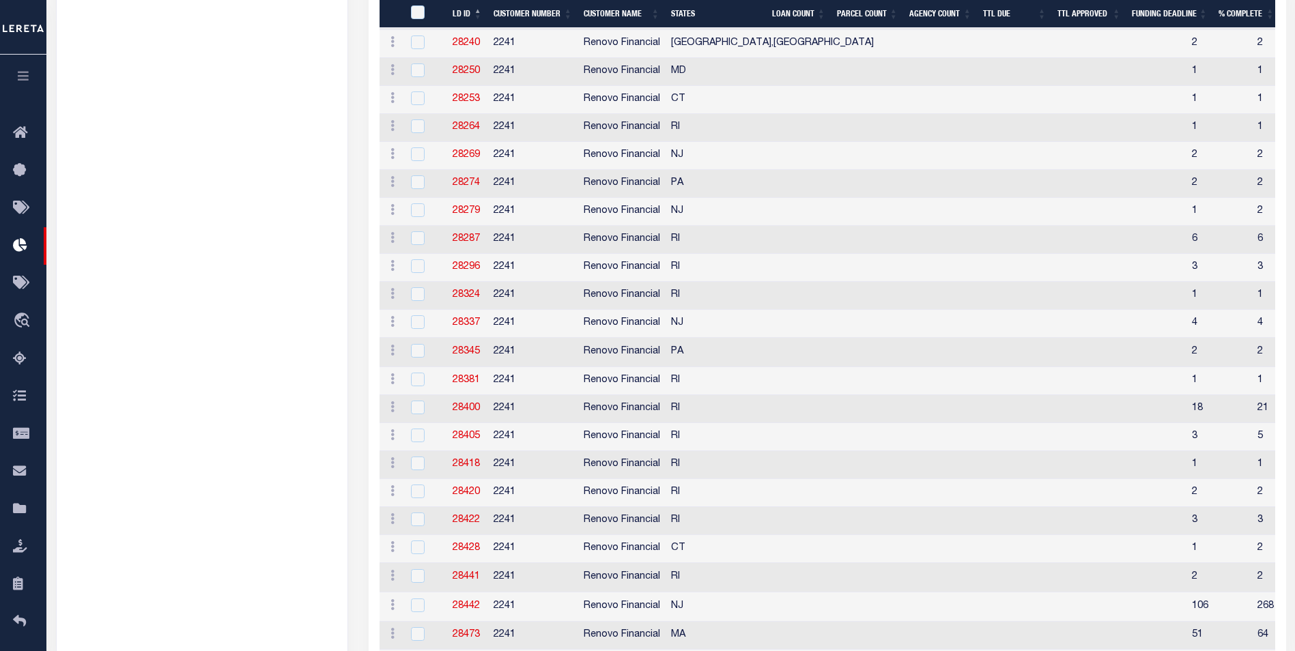
scroll to position [167, 0]
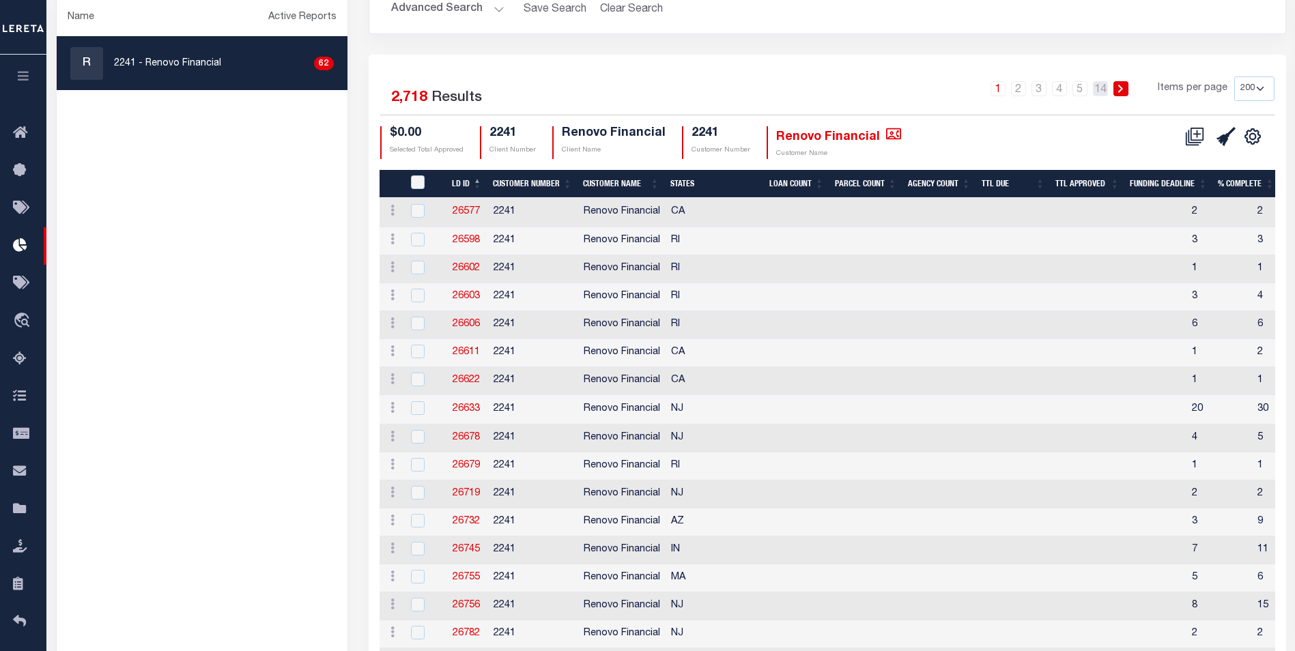
drag, startPoint x: 1106, startPoint y: 88, endPoint x: 1182, endPoint y: 87, distance: 76.4
click at [1106, 88] on link "14" at bounding box center [1100, 88] width 15 height 15
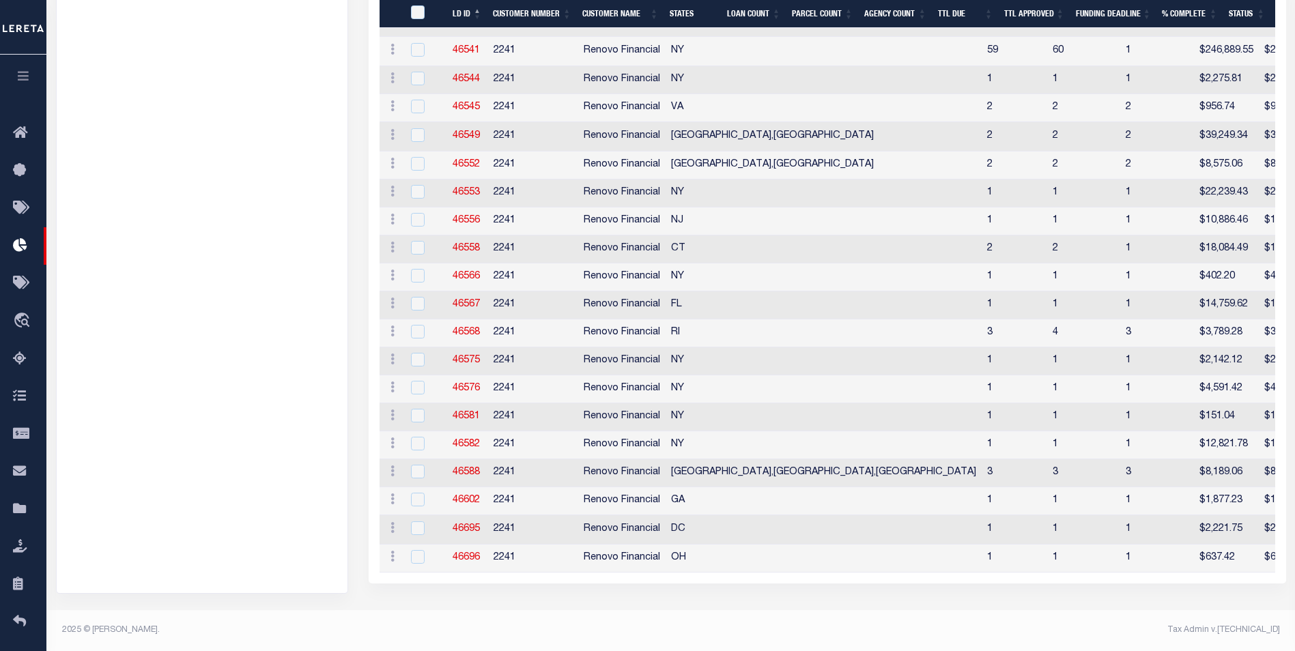
scroll to position [3033, 0]
